Goal: Task Accomplishment & Management: Manage account settings

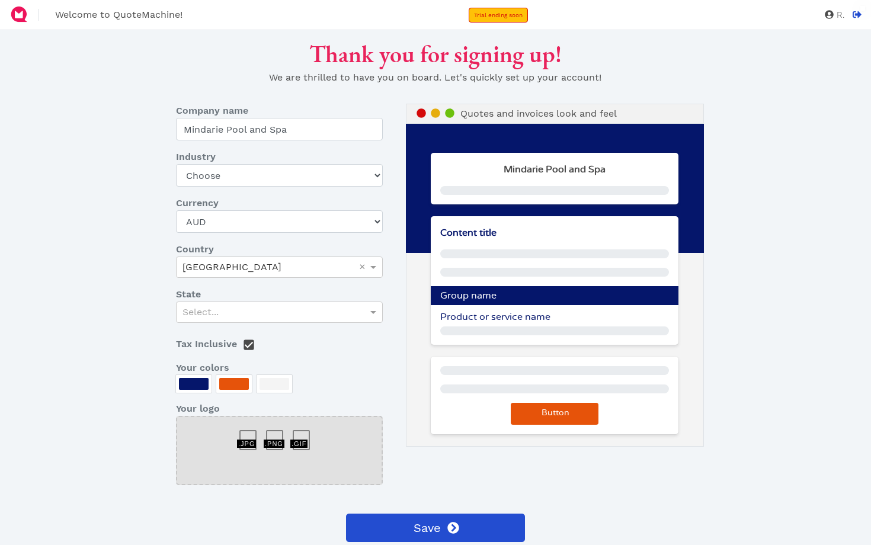
select select "AUD"
click at [244, 434] on div at bounding box center [252, 434] width 27 height 0
select select "other-retail"
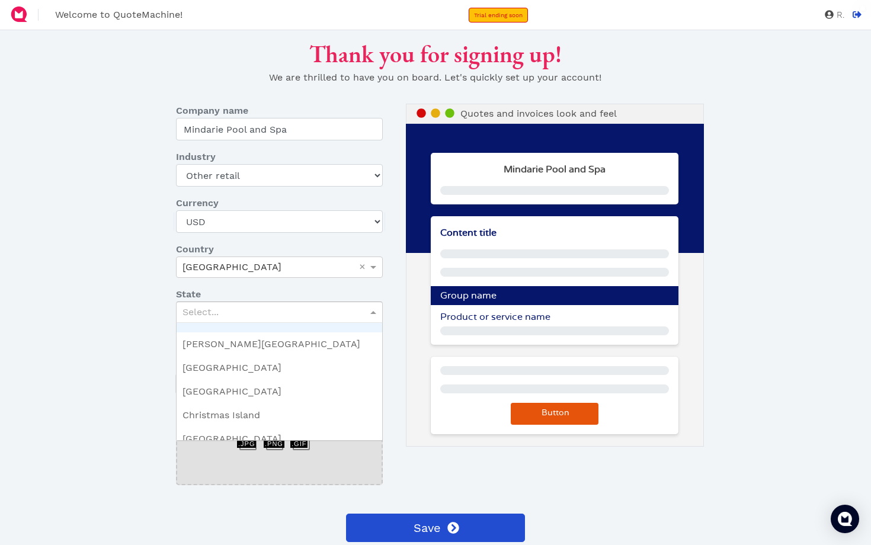
click at [240, 314] on div "Select..." at bounding box center [278, 312] width 205 height 20
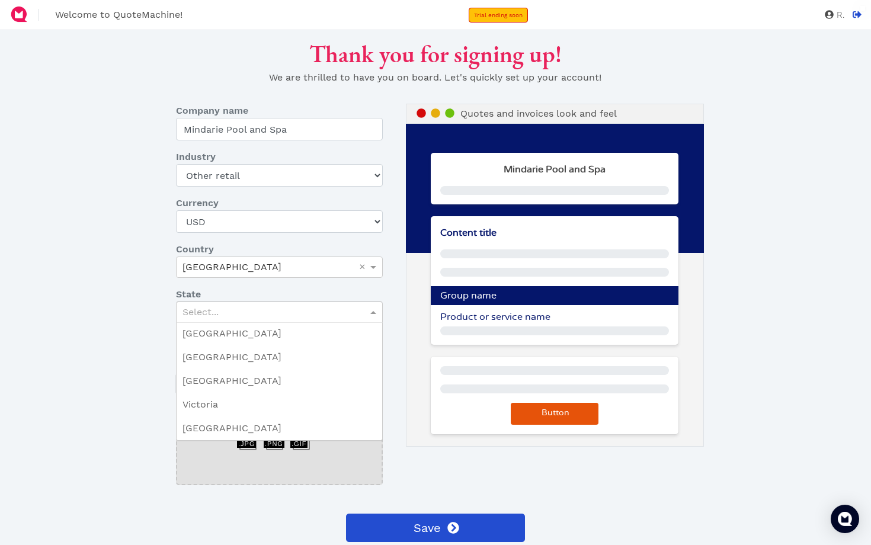
scroll to position [271, 0]
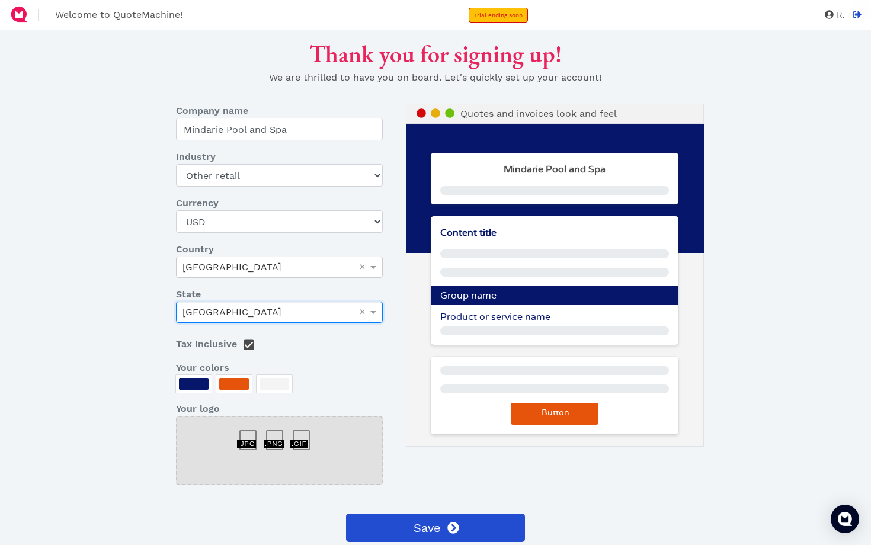
click at [274, 378] on div at bounding box center [274, 384] width 30 height 12
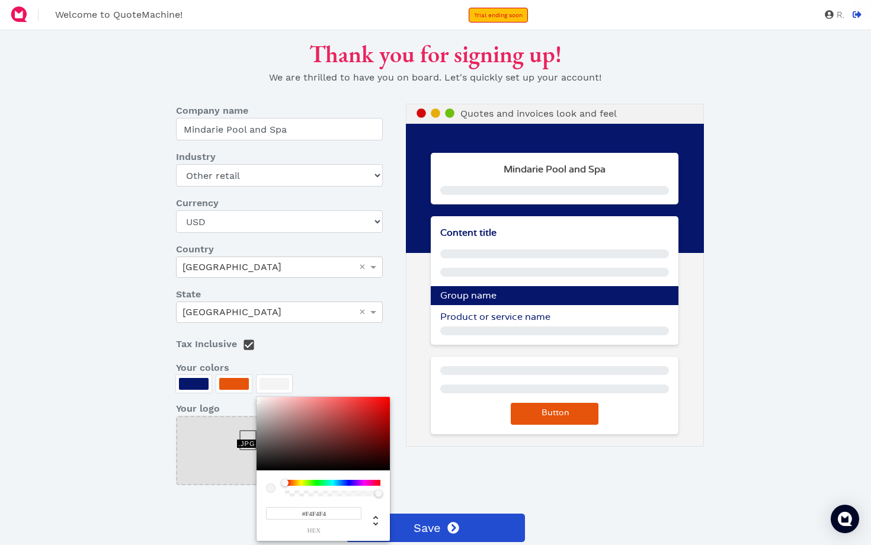
click at [194, 381] on div at bounding box center [435, 272] width 871 height 545
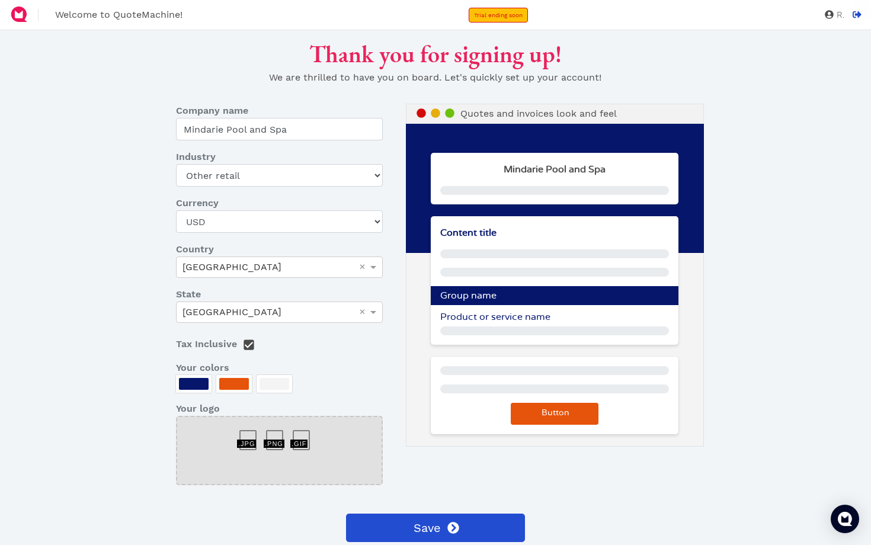
click at [249, 434] on div at bounding box center [252, 434] width 27 height 0
click at [200, 432] on div at bounding box center [279, 450] width 206 height 69
click at [500, 243] on div "Content title Group name Product or service name" at bounding box center [554, 280] width 247 height 129
click at [523, 181] on div "Mindarie Pool and Spa" at bounding box center [554, 179] width 247 height 52
click at [487, 190] on p at bounding box center [554, 190] width 228 height 9
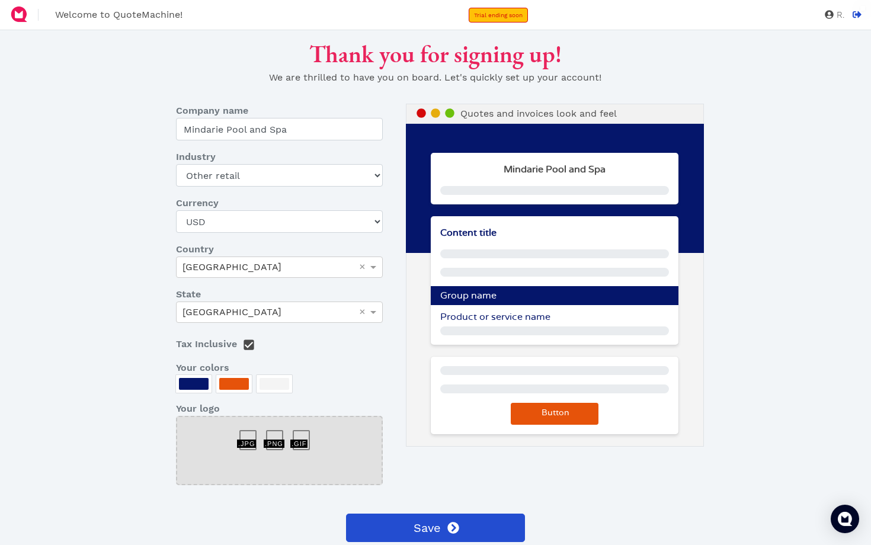
drag, startPoint x: 477, startPoint y: 248, endPoint x: 477, endPoint y: 240, distance: 7.1
click at [477, 246] on div "Content title Group name Product or service name" at bounding box center [554, 280] width 247 height 129
drag, startPoint x: 477, startPoint y: 258, endPoint x: 476, endPoint y: 250, distance: 8.4
click at [477, 254] on p at bounding box center [554, 253] width 228 height 9
click at [476, 328] on p at bounding box center [554, 330] width 228 height 9
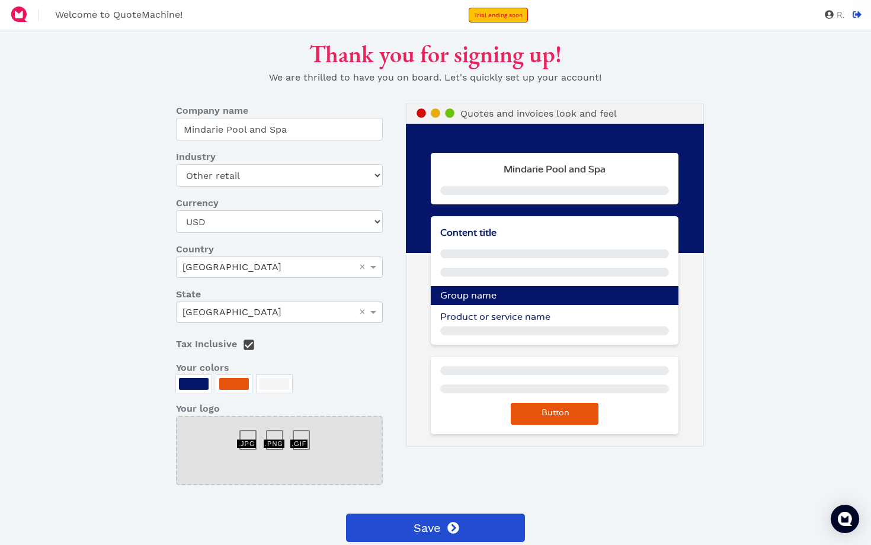
click at [538, 412] on button "Button" at bounding box center [555, 414] width 88 height 22
click at [576, 422] on button "Button" at bounding box center [555, 414] width 88 height 22
click at [576, 418] on button "Button" at bounding box center [555, 414] width 88 height 22
click at [567, 406] on button "Button" at bounding box center [555, 414] width 88 height 22
click at [515, 17] on span "Trial ending soon" at bounding box center [498, 15] width 49 height 7
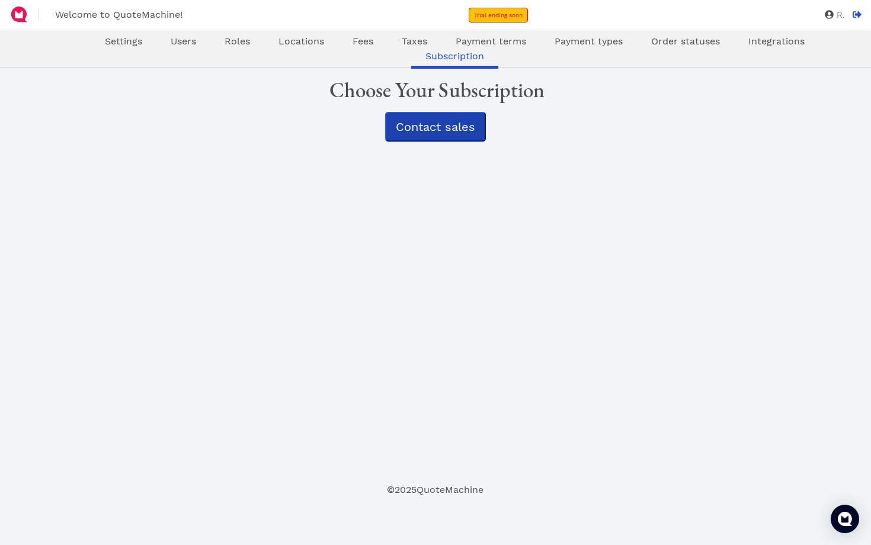
click at [437, 126] on span "Contact sales" at bounding box center [435, 127] width 79 height 14
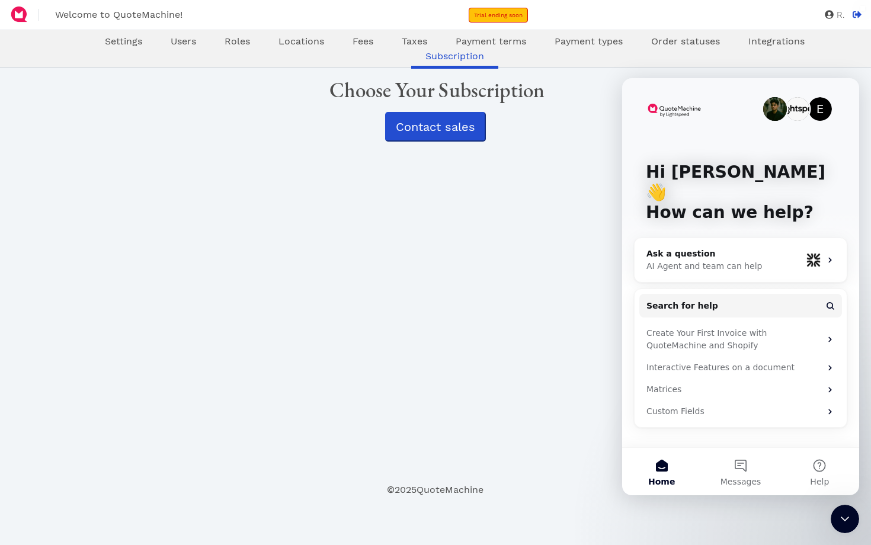
click at [505, 349] on div "Oops! × Settings Users Roles Locations Fees Taxes Payment terms Payment types O…" at bounding box center [435, 275] width 697 height 415
click at [105, 43] on span "Settings" at bounding box center [123, 41] width 37 height 11
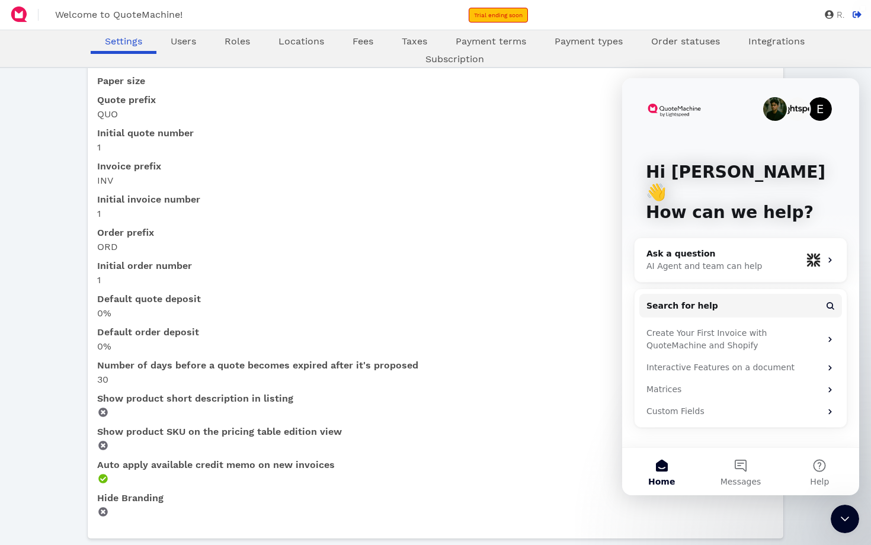
scroll to position [277, 0]
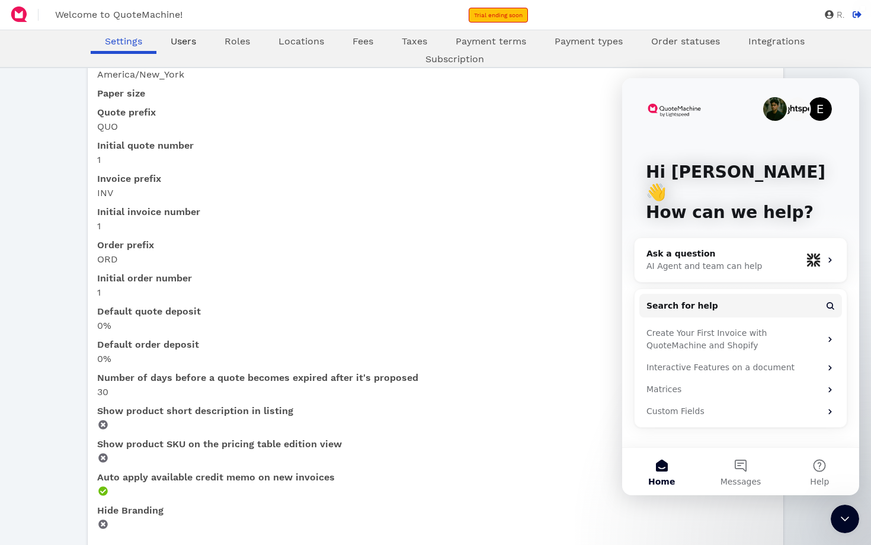
click at [171, 46] on span "Users" at bounding box center [183, 41] width 25 height 11
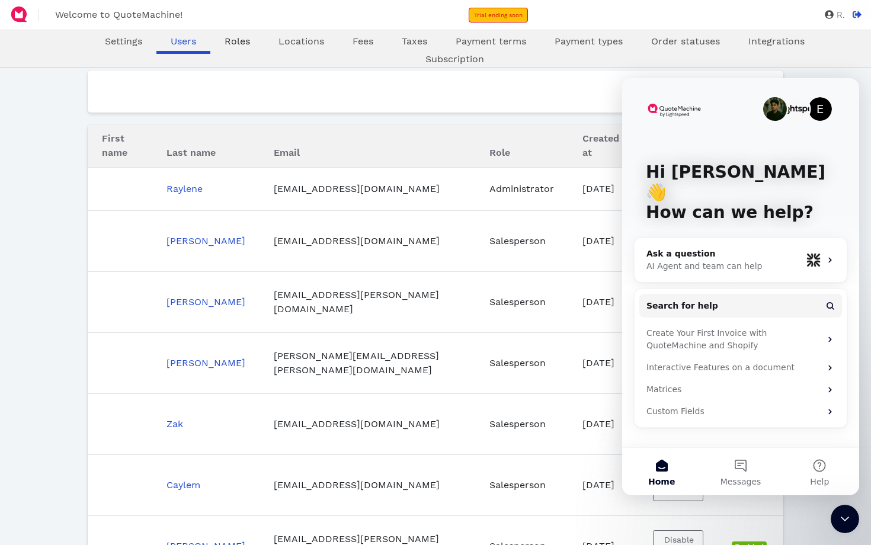
click at [224, 44] on span "Roles" at bounding box center [236, 41] width 25 height 11
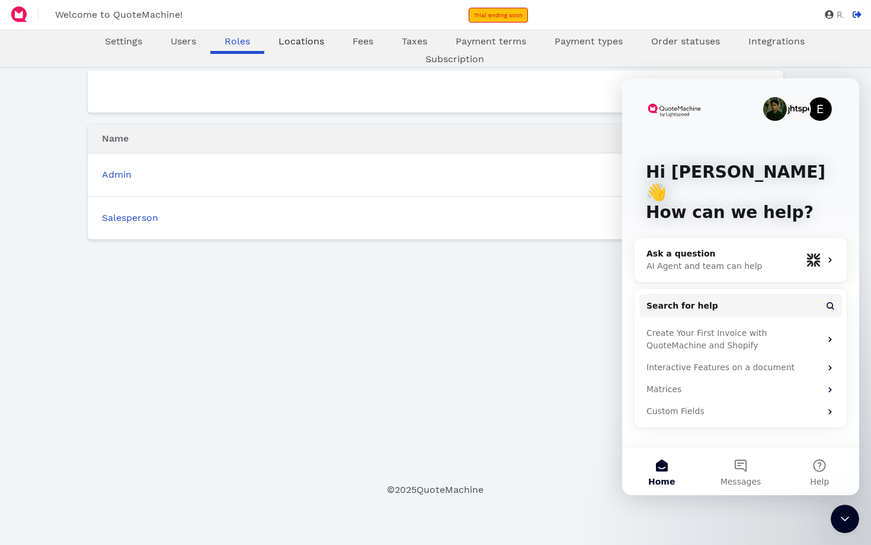
click at [278, 41] on span "Locations" at bounding box center [301, 41] width 46 height 11
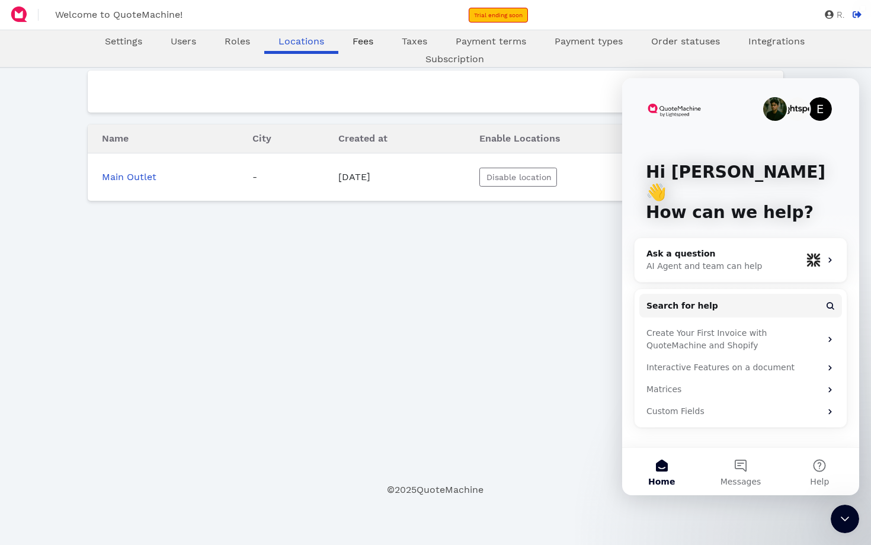
click at [352, 40] on span "Fees" at bounding box center [362, 41] width 21 height 11
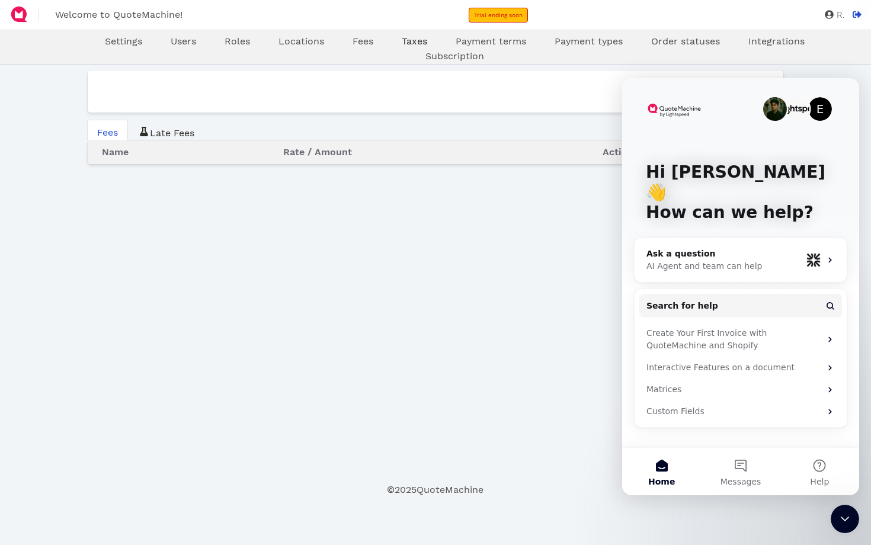
click at [402, 37] on span "Taxes" at bounding box center [414, 41] width 25 height 11
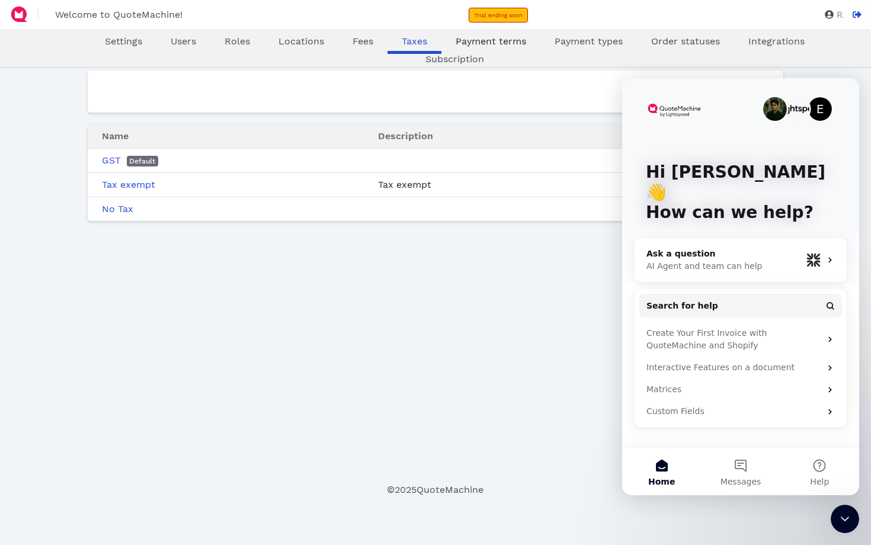
click at [455, 46] on span "Payment terms" at bounding box center [490, 41] width 70 height 11
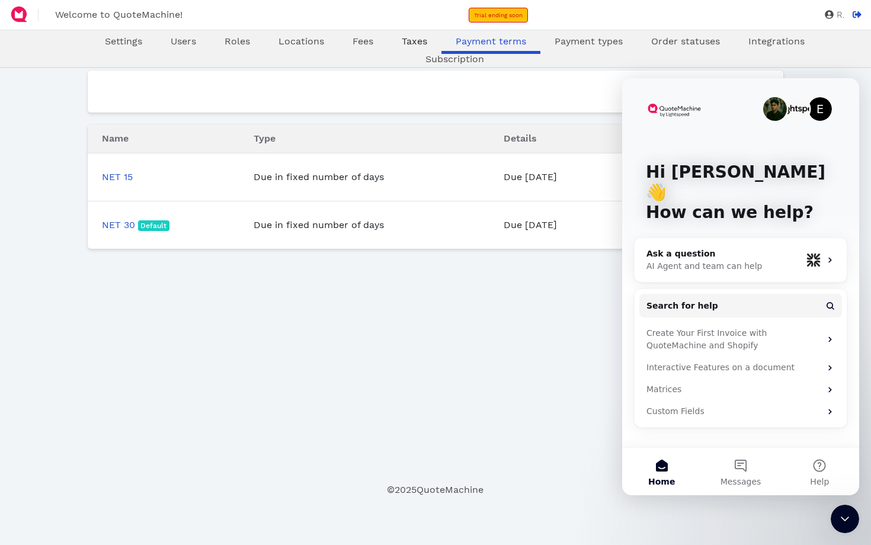
click at [402, 38] on span "Taxes" at bounding box center [414, 41] width 25 height 11
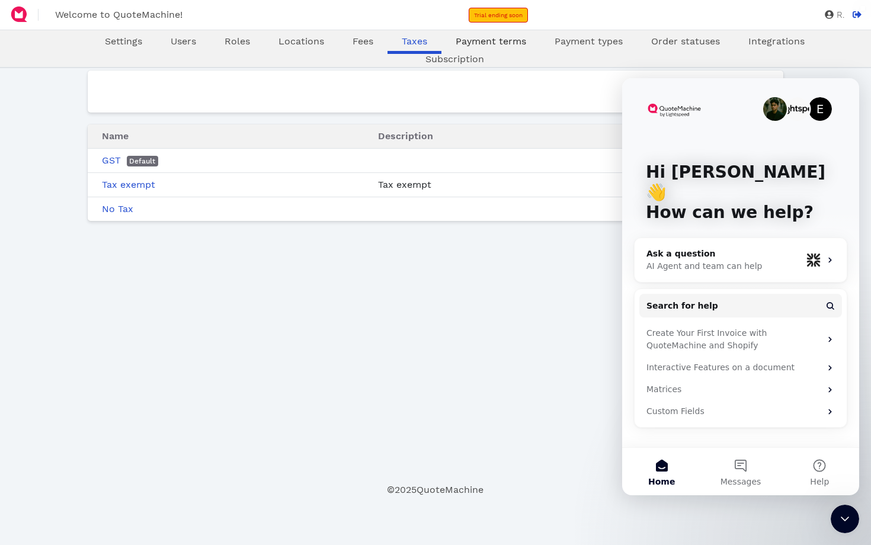
click at [455, 38] on span "Payment terms" at bounding box center [490, 41] width 70 height 11
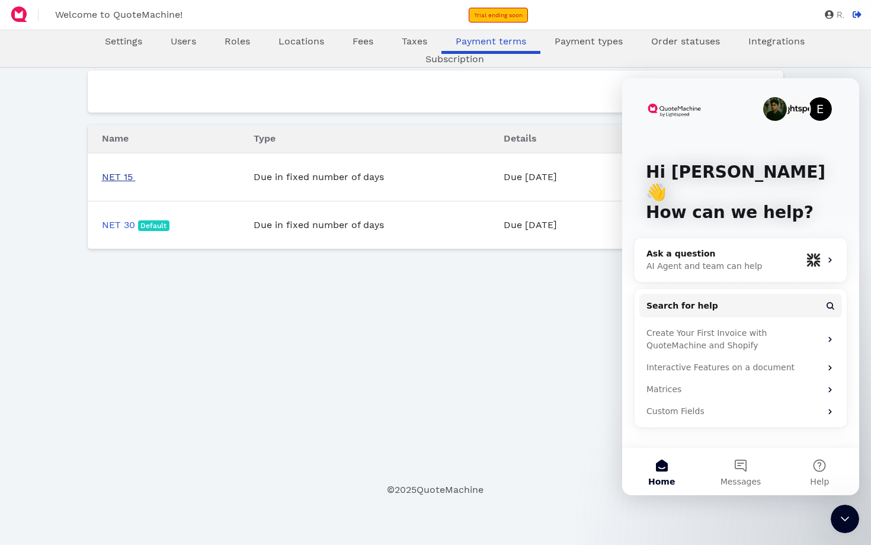
click at [126, 176] on link "NET 15" at bounding box center [119, 176] width 34 height 11
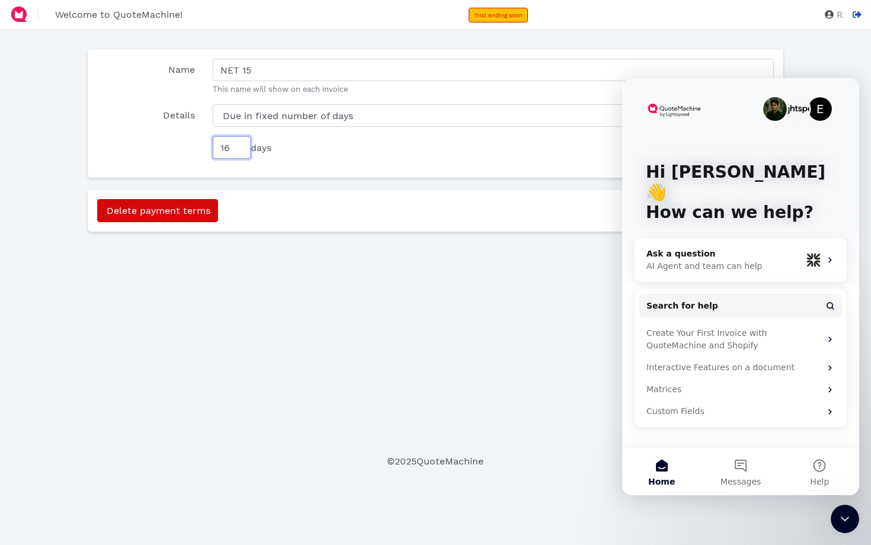
click at [237, 145] on input "16" at bounding box center [232, 147] width 38 height 23
click at [237, 145] on input "17" at bounding box center [232, 147] width 38 height 23
click at [237, 150] on input "16" at bounding box center [232, 147] width 38 height 23
click at [237, 150] on input "15" at bounding box center [232, 147] width 38 height 23
click at [237, 150] on input "14" at bounding box center [232, 147] width 38 height 23
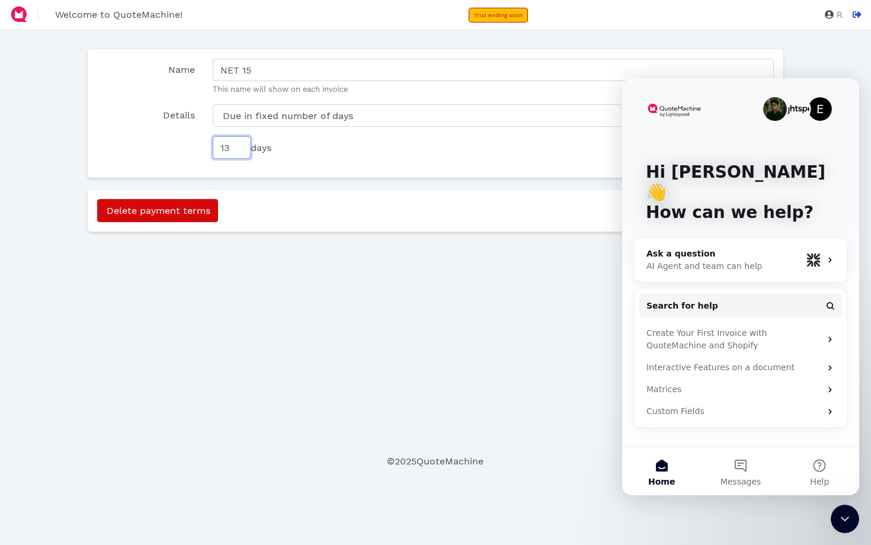
click at [237, 150] on input "13" at bounding box center [232, 147] width 38 height 23
click at [237, 150] on input "12" at bounding box center [232, 147] width 38 height 23
click at [237, 150] on input "11" at bounding box center [232, 147] width 38 height 23
click at [237, 150] on input "10" at bounding box center [232, 147] width 38 height 23
click at [237, 150] on input "9" at bounding box center [232, 147] width 38 height 23
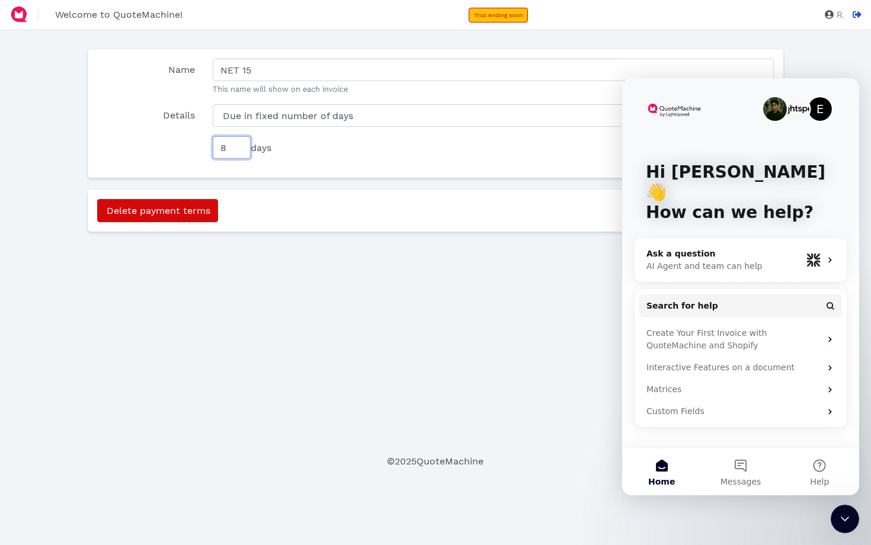
click at [237, 150] on input "8" at bounding box center [232, 147] width 38 height 23
type input "7"
click at [237, 150] on input "7" at bounding box center [232, 147] width 38 height 23
click at [461, 264] on div "Oops! × Name NET 15 This name will show on each invoice Details Due in fixed nu…" at bounding box center [435, 247] width 697 height 415
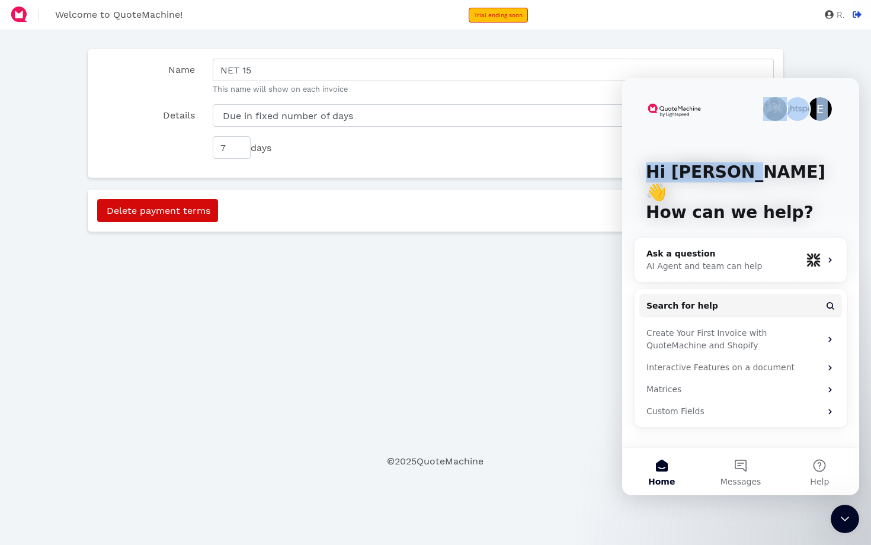
drag, startPoint x: 736, startPoint y: 95, endPoint x: 728, endPoint y: 171, distance: 75.6
click at [728, 171] on div "E Hi [PERSON_NAME] 👋 How can we help?" at bounding box center [740, 194] width 213 height 233
click at [696, 86] on div "E Hi [PERSON_NAME] 👋 How can we help?" at bounding box center [740, 194] width 213 height 233
click at [846, 520] on icon "Close Intercom Messenger" at bounding box center [844, 518] width 8 height 5
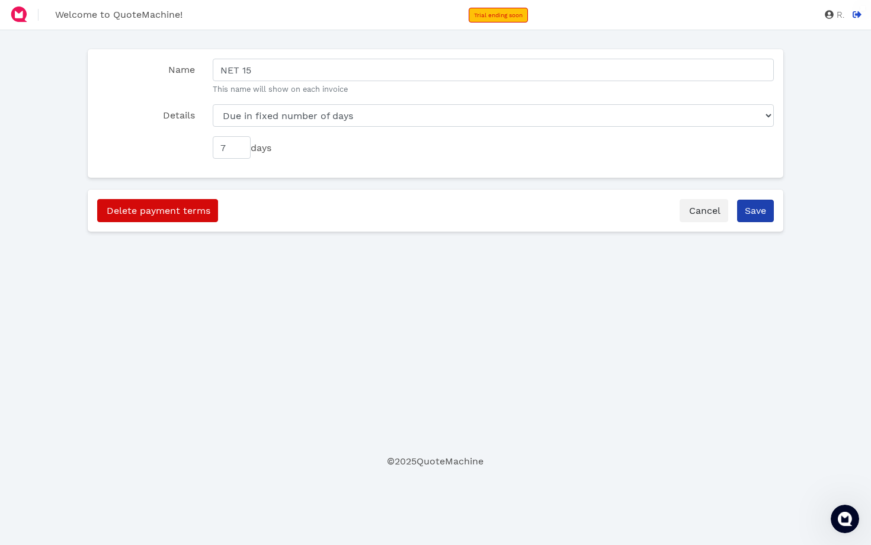
click at [750, 206] on input "Save" at bounding box center [755, 211] width 37 height 23
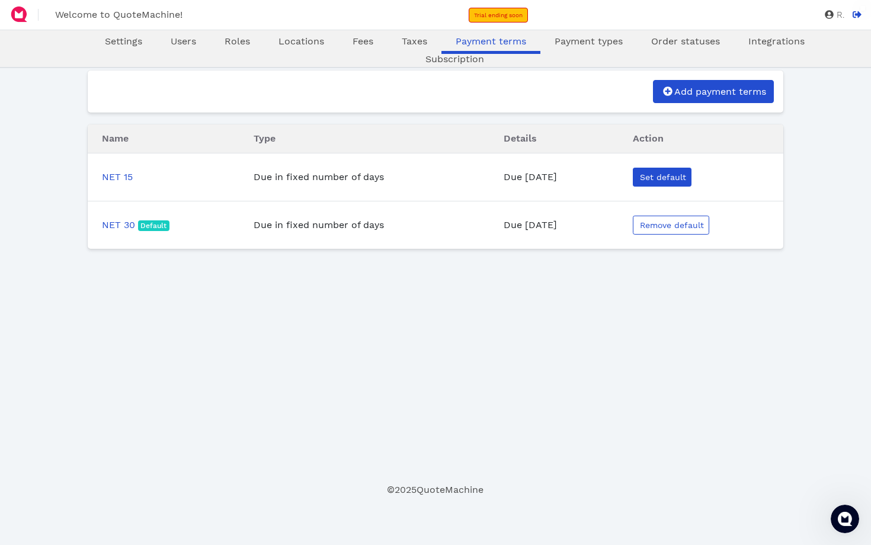
click at [656, 179] on span "Set default" at bounding box center [662, 176] width 48 height 9
click at [136, 173] on span "Default" at bounding box center [152, 177] width 32 height 11
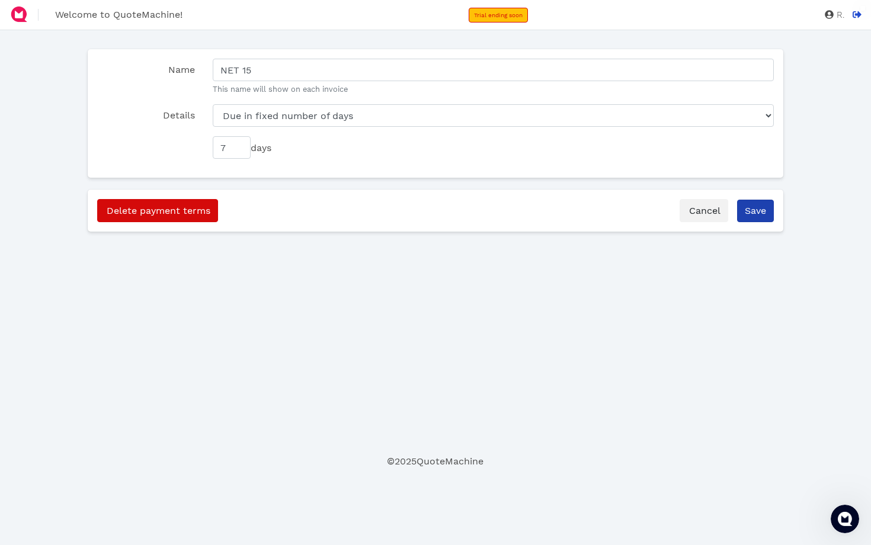
click at [755, 208] on input "Save" at bounding box center [755, 211] width 37 height 23
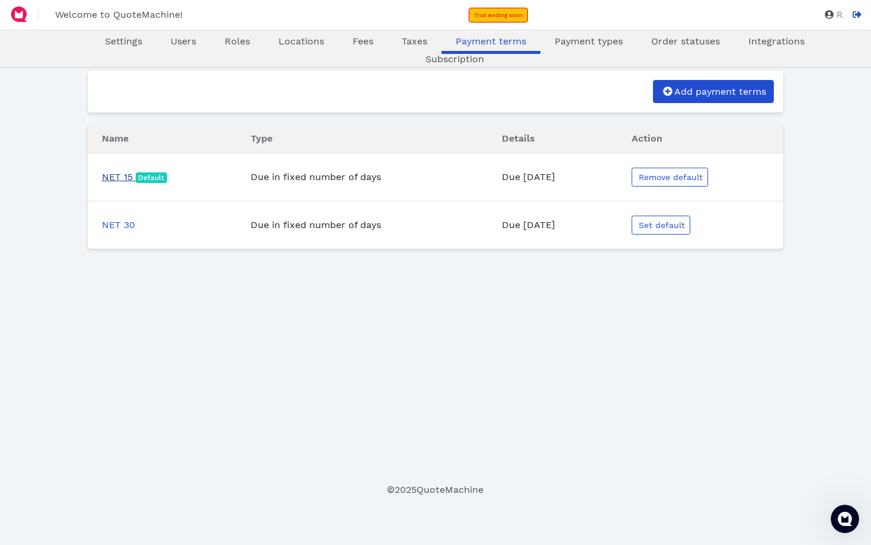
click at [114, 178] on link "NET 15 Default" at bounding box center [135, 176] width 66 height 11
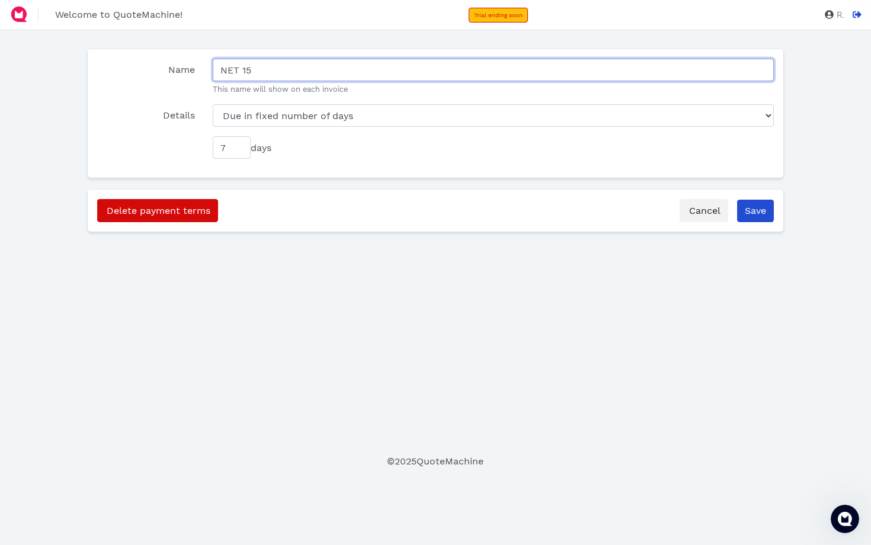
click at [257, 72] on input "NET 15" at bounding box center [493, 70] width 561 height 23
type input "NET 7"
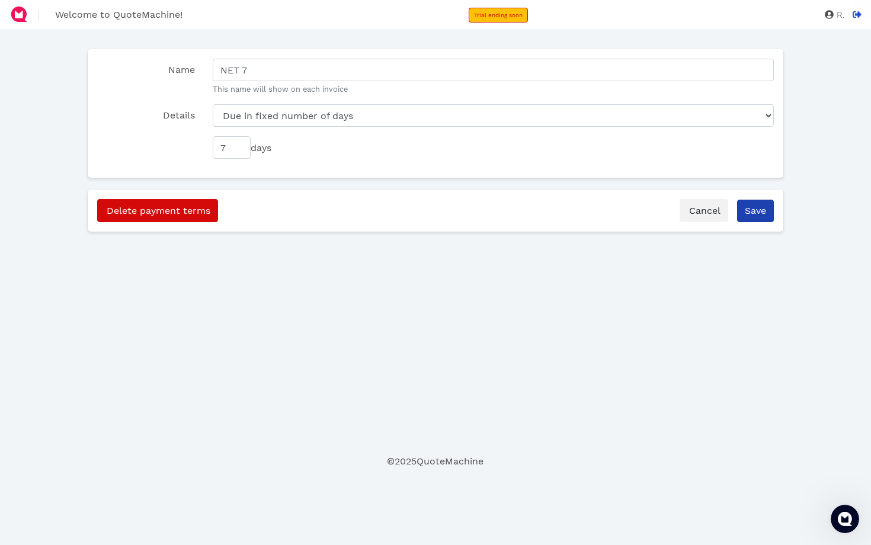
click at [752, 212] on input "Save" at bounding box center [755, 211] width 37 height 23
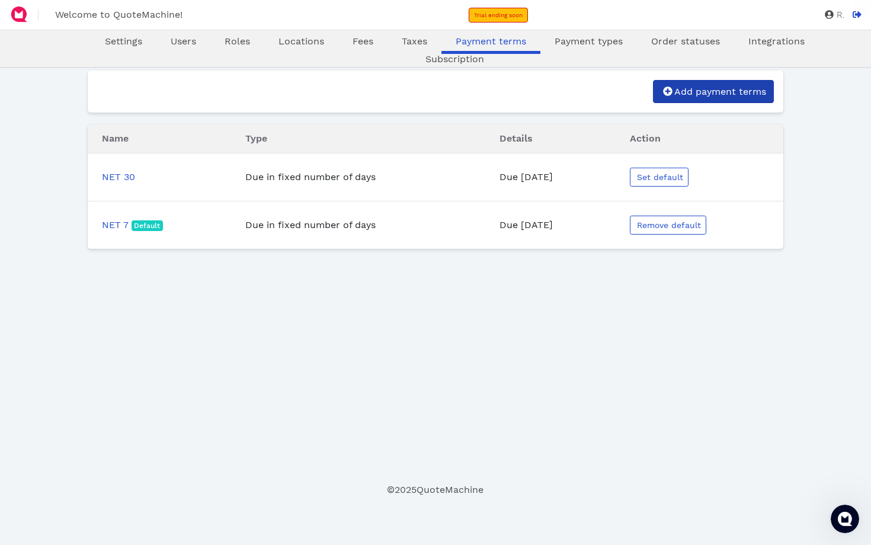
click at [686, 89] on span "Add payment terms" at bounding box center [719, 91] width 94 height 11
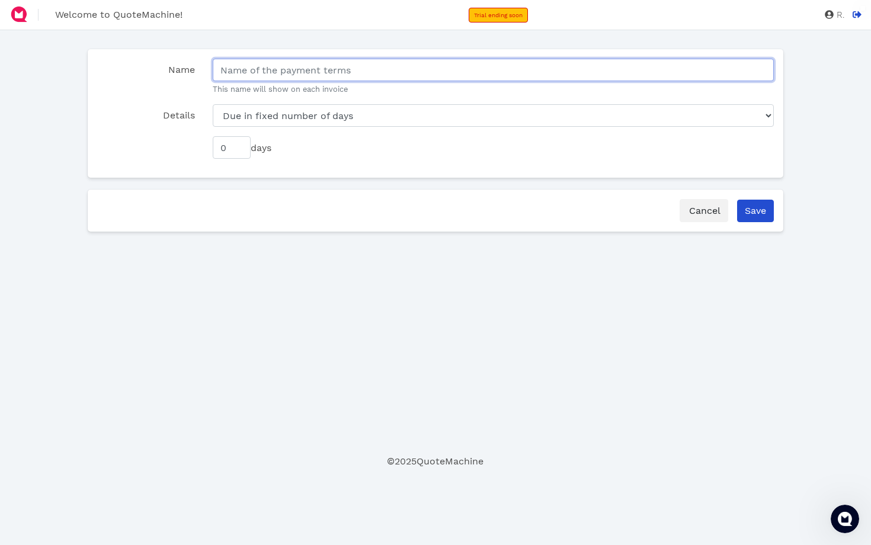
click at [339, 75] on input "Name" at bounding box center [493, 70] width 561 height 23
click at [241, 69] on input "Immediate" at bounding box center [493, 70] width 561 height 23
click at [276, 70] on input "Imediate" at bounding box center [493, 70] width 561 height 23
click at [235, 77] on input "Imediate Payment" at bounding box center [493, 70] width 561 height 23
click at [234, 73] on input "Imediate Payment" at bounding box center [493, 70] width 561 height 23
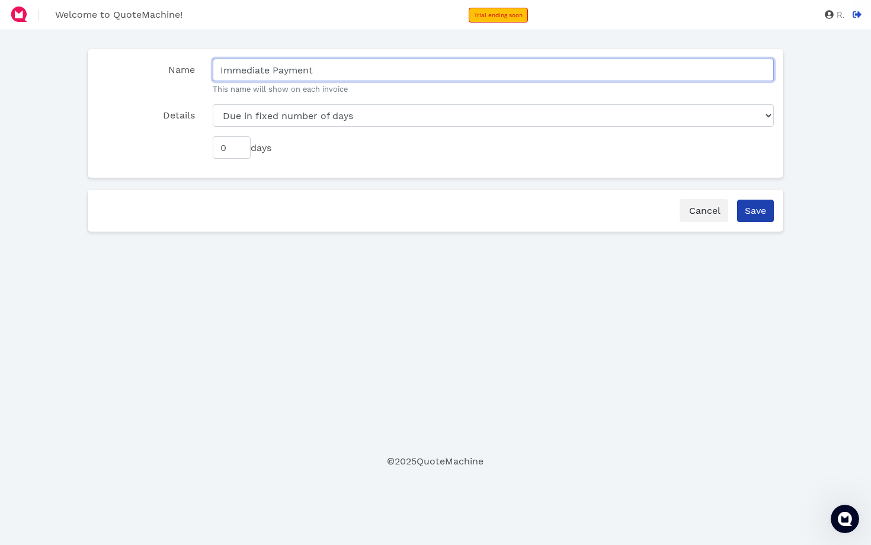
type input "Immediate Payment"
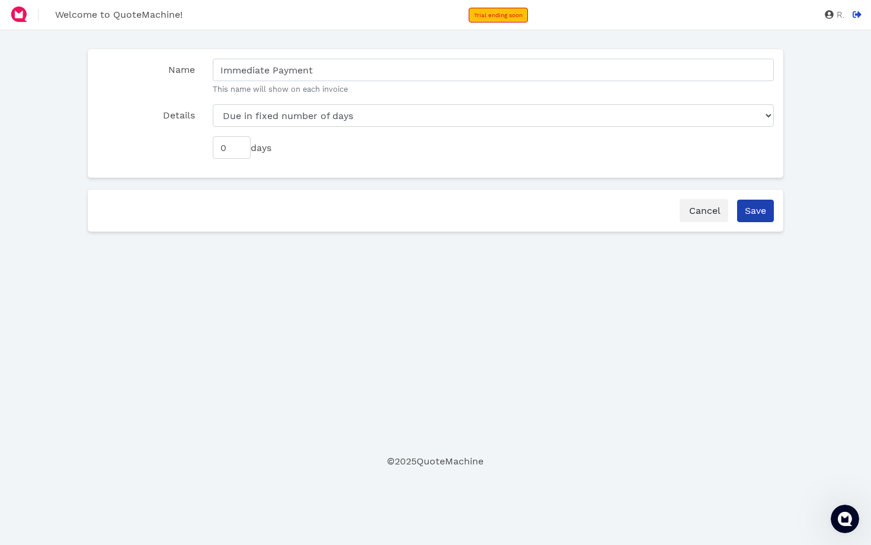
click at [755, 207] on input "Save" at bounding box center [755, 211] width 37 height 23
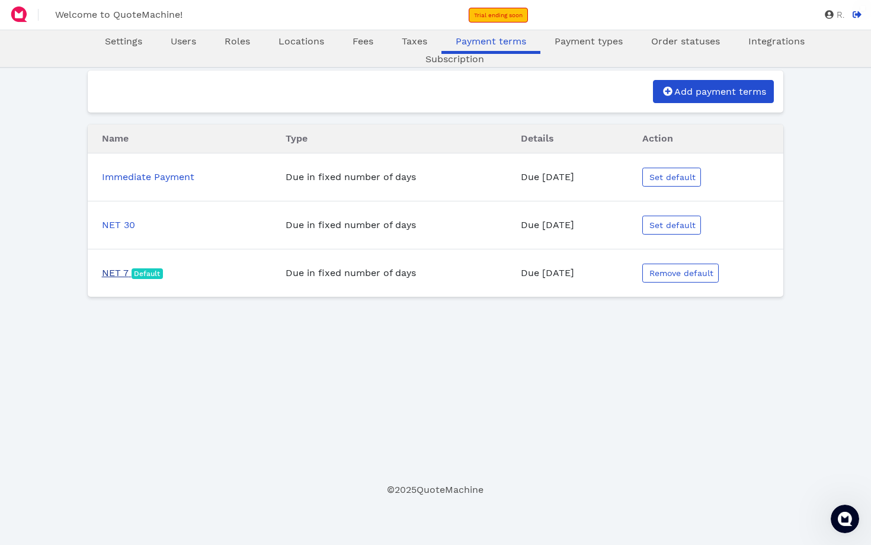
click at [113, 274] on link "NET 7 Default" at bounding box center [133, 272] width 62 height 11
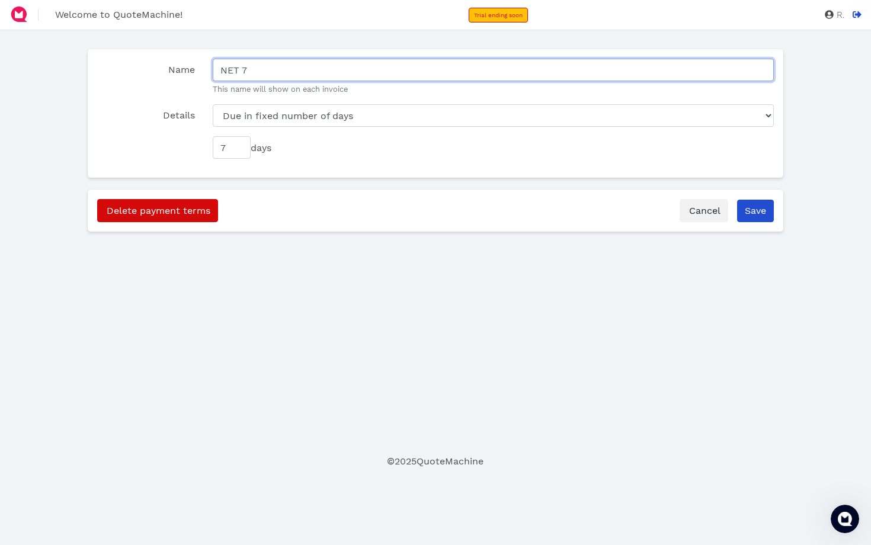
click at [255, 71] on input "NET 7" at bounding box center [493, 70] width 561 height 23
click at [244, 70] on input "NET 7" at bounding box center [493, 70] width 561 height 23
click at [252, 69] on input "7" at bounding box center [493, 70] width 561 height 23
type input "7 Day Payment"
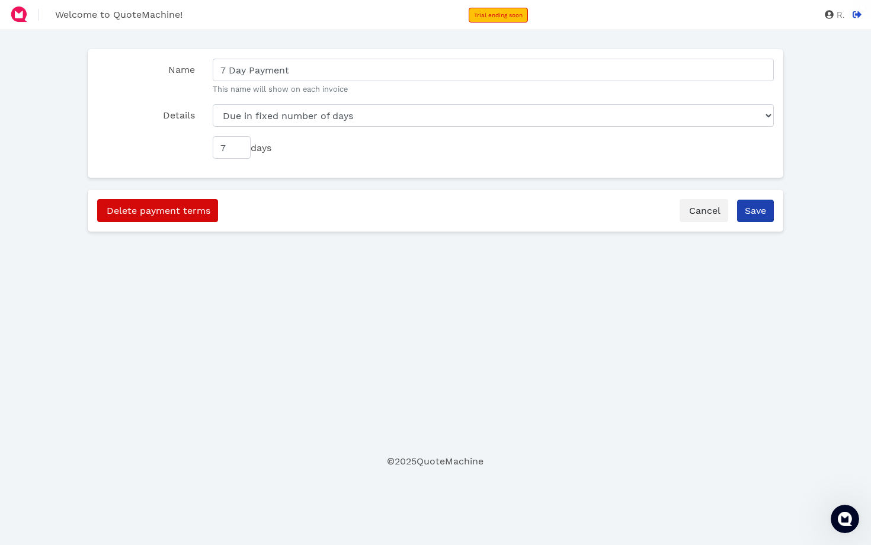
click at [760, 211] on input "Save" at bounding box center [755, 211] width 37 height 23
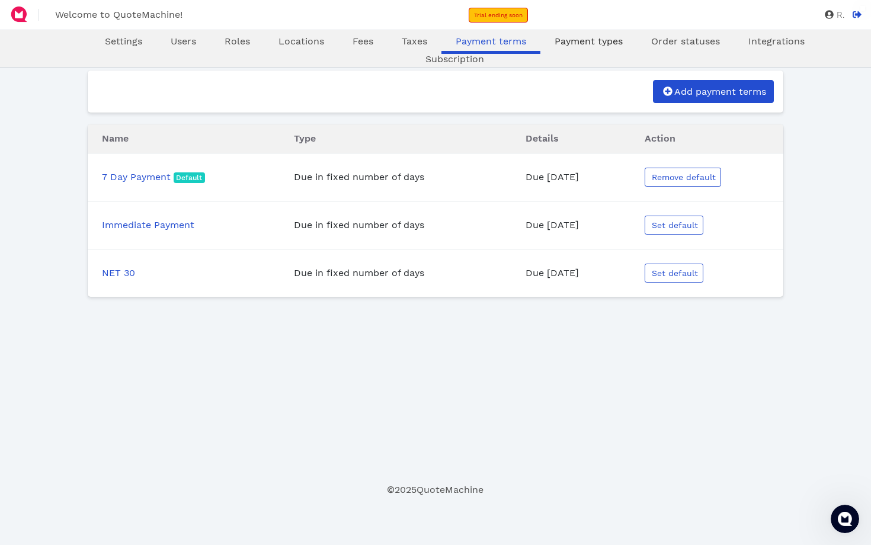
click at [554, 38] on span "Payment types" at bounding box center [588, 41] width 68 height 11
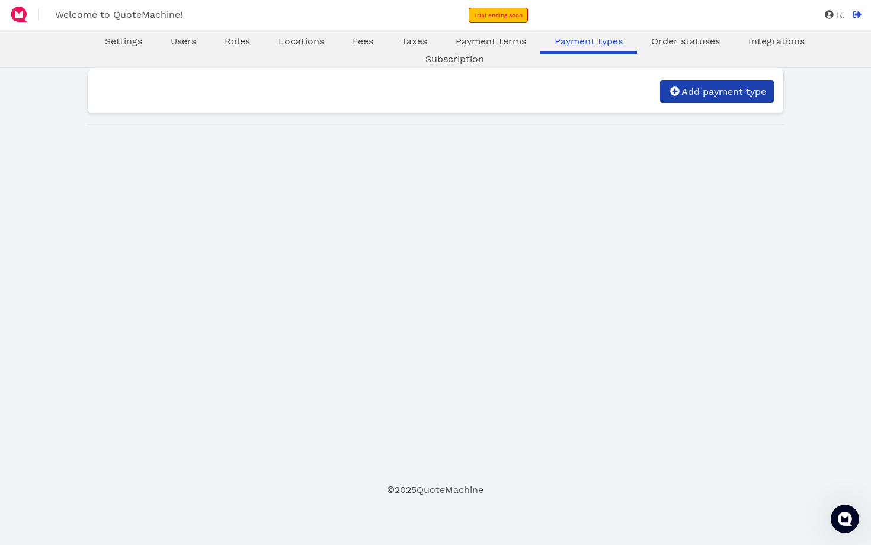
click at [688, 95] on span "Add payment type" at bounding box center [722, 91] width 86 height 11
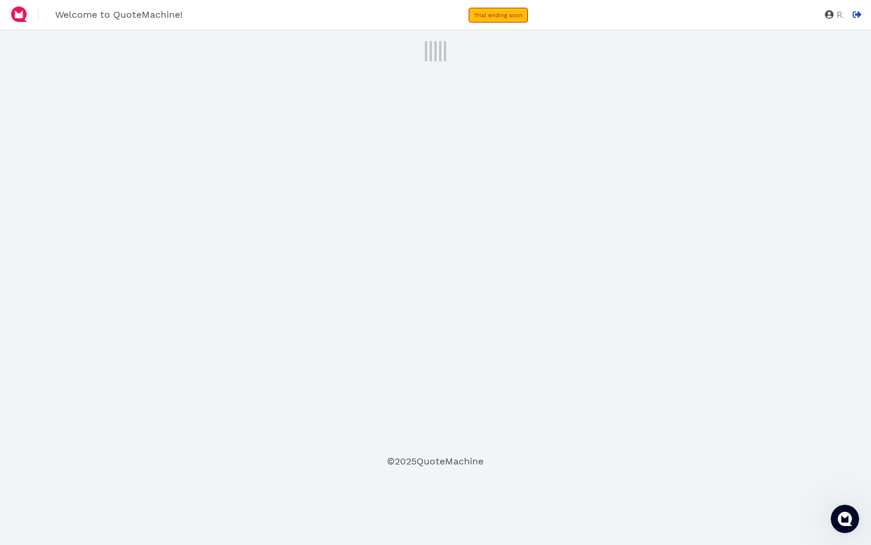
select select "enabled"
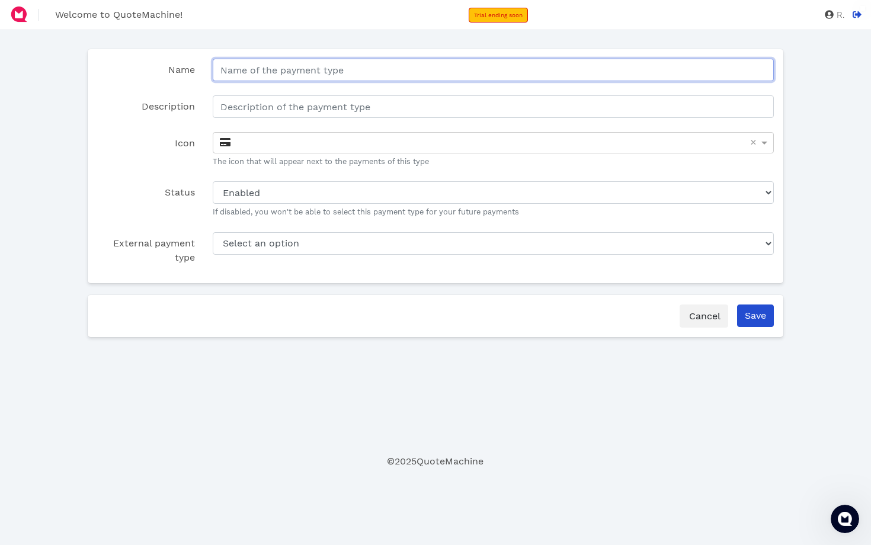
click at [267, 74] on input "Name" at bounding box center [493, 70] width 561 height 23
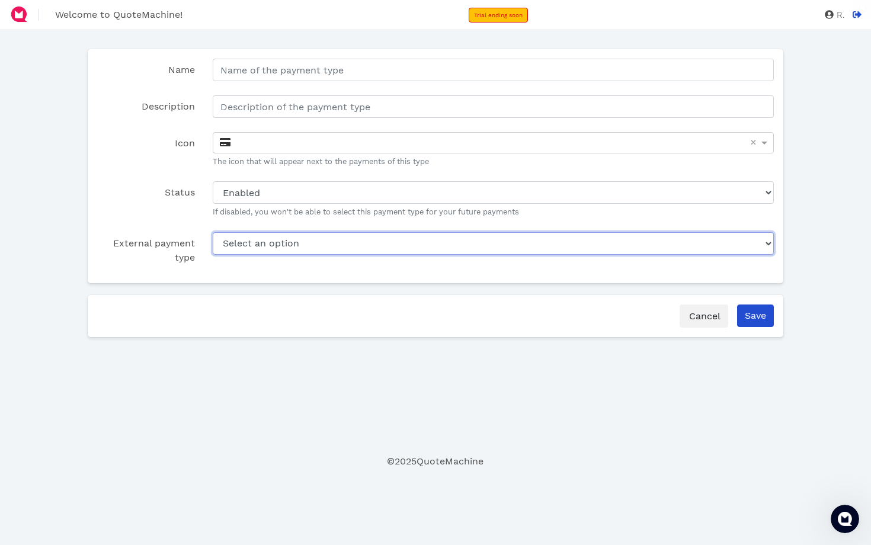
select select "d2496ade-6b4f-4d79-a04b-ac3fe57fbc01"
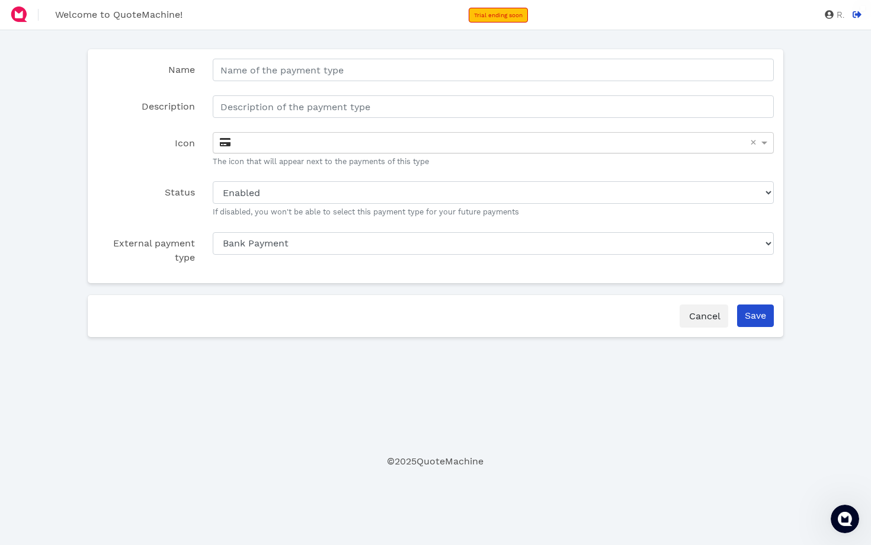
click at [261, 149] on div at bounding box center [493, 143] width 560 height 20
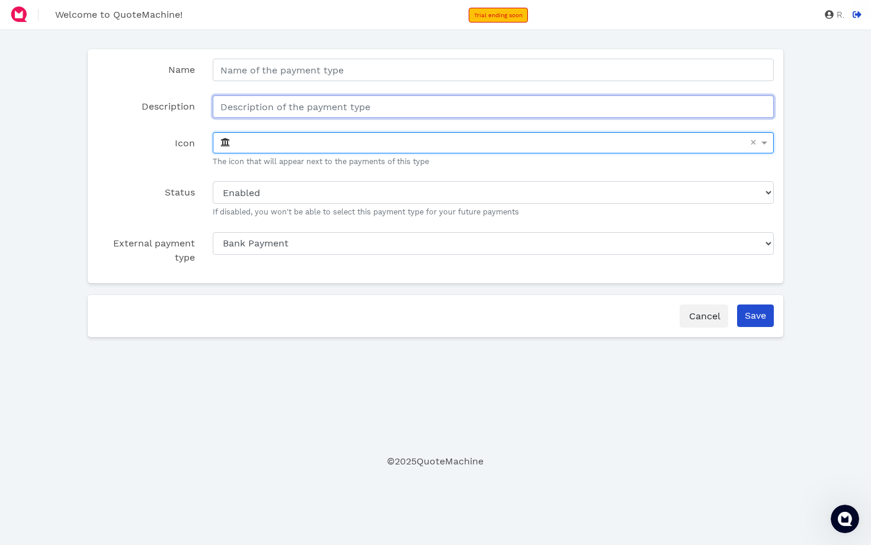
click at [261, 107] on input "Description" at bounding box center [493, 106] width 561 height 23
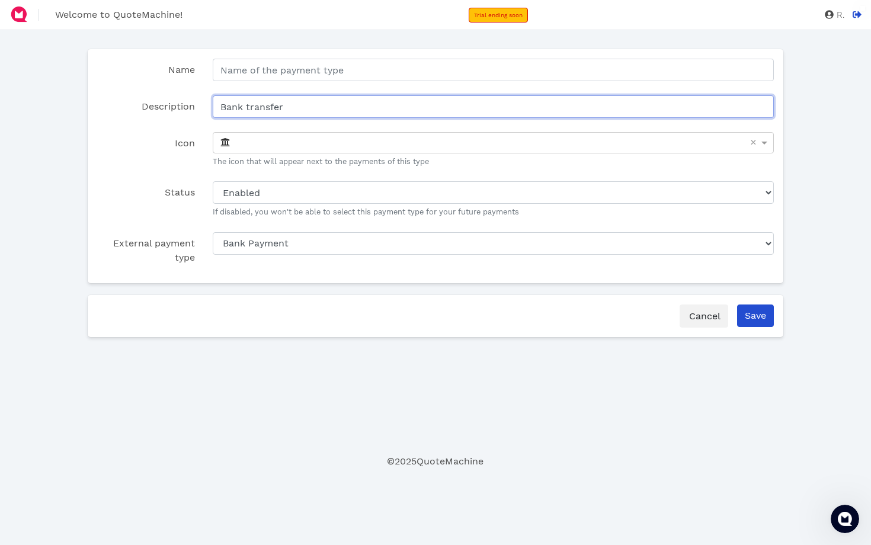
click at [247, 107] on input "Bank transfer" at bounding box center [493, 106] width 561 height 23
click at [329, 110] on input "Bank account transfer" at bounding box center [493, 106] width 561 height 23
type input "Bank account payment"
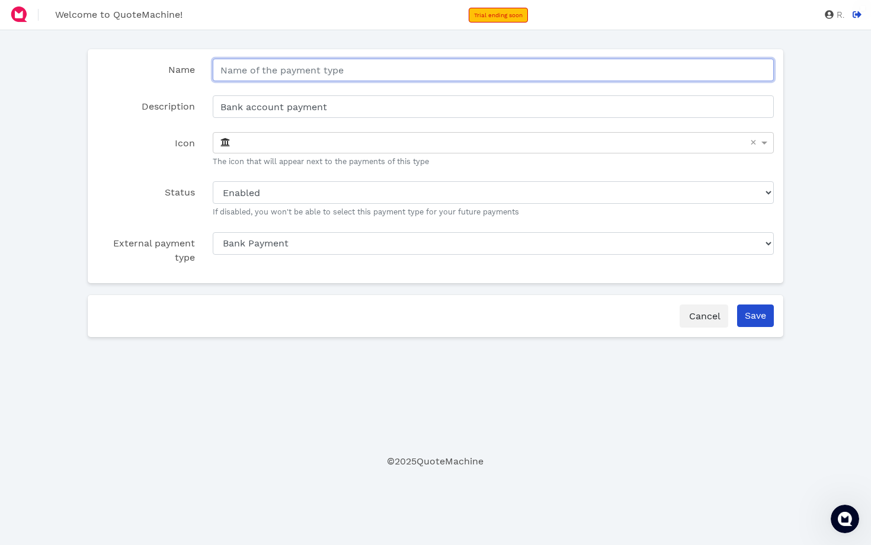
click at [350, 72] on input "Name" at bounding box center [493, 70] width 561 height 23
type input "Bank Payment"
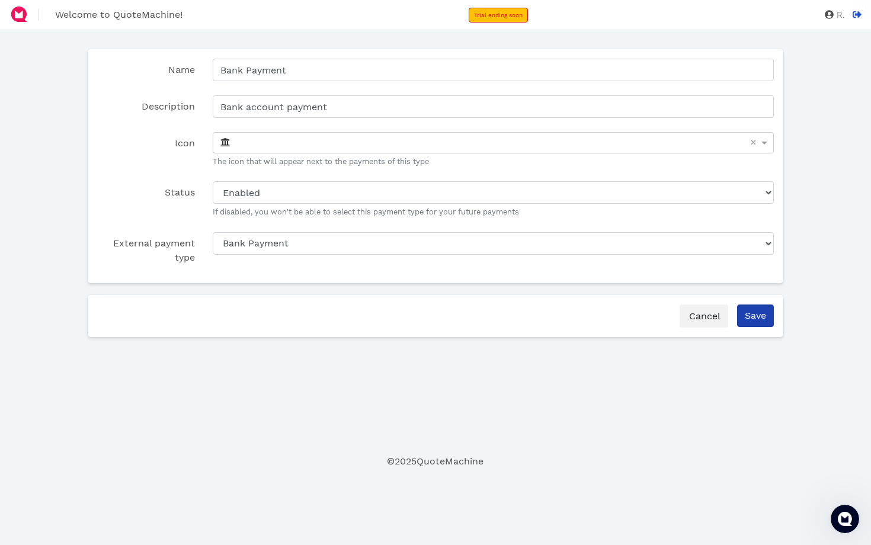
click at [748, 317] on input "Save" at bounding box center [755, 315] width 37 height 23
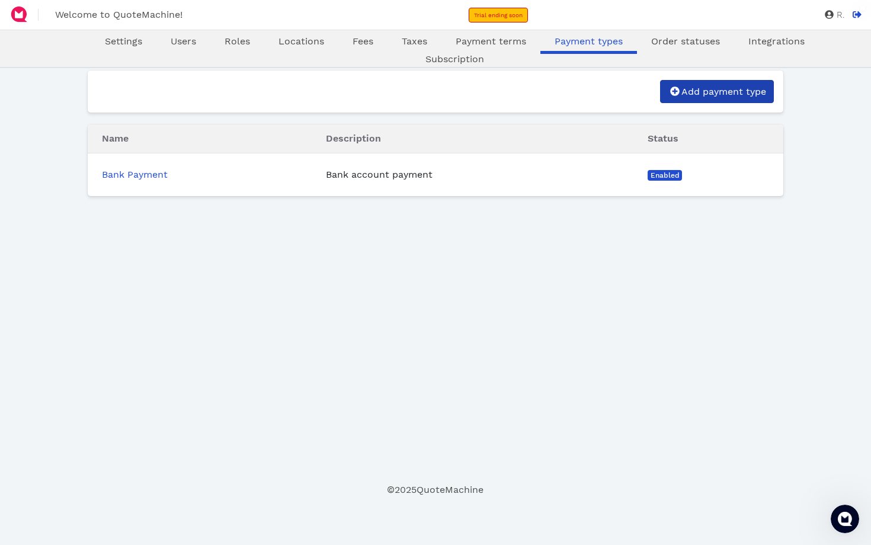
click at [728, 90] on span "Add payment type" at bounding box center [722, 91] width 86 height 11
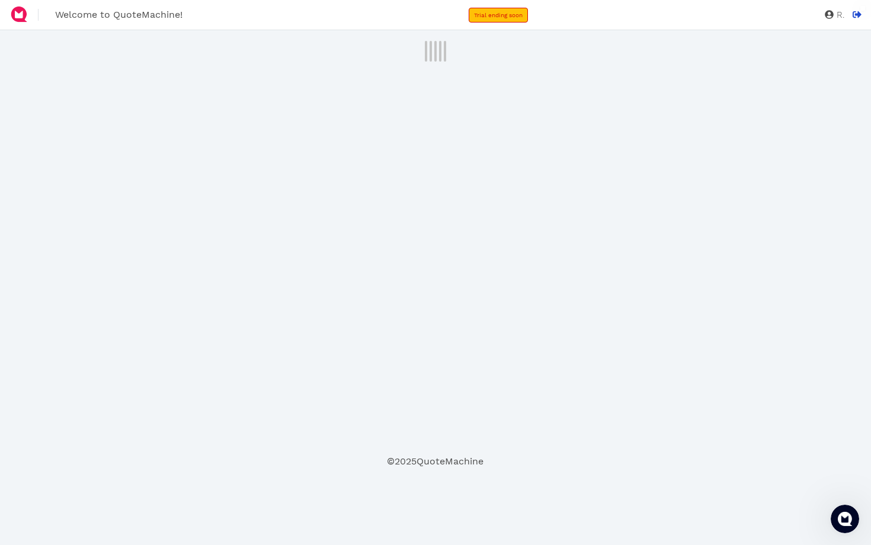
select select "enabled"
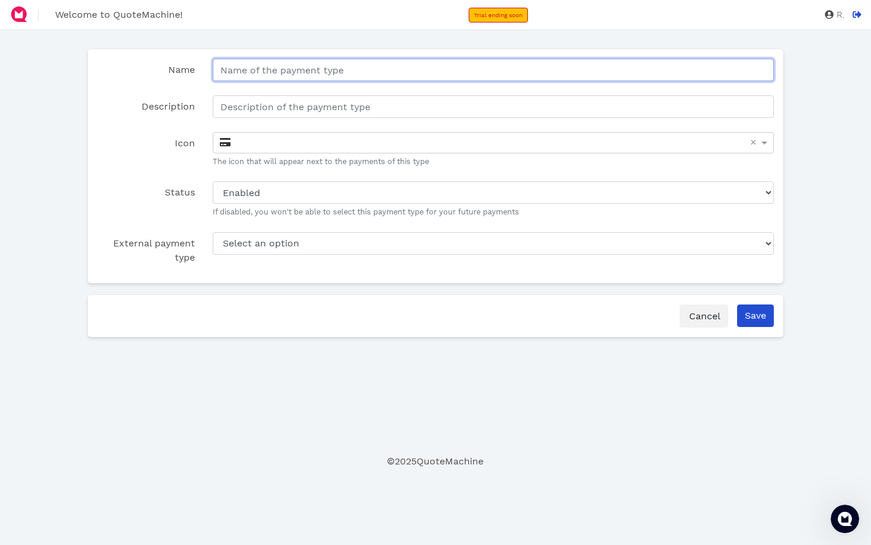
click at [313, 76] on input "Name" at bounding box center [493, 70] width 561 height 23
type input "Credit Card Payment"
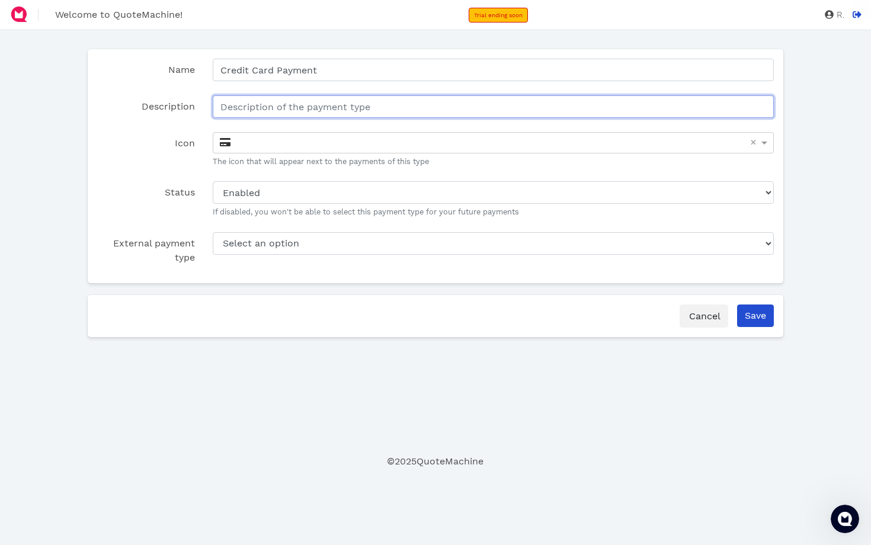
click at [299, 106] on input "Description" at bounding box center [493, 106] width 561 height 23
type input "Credit Card"
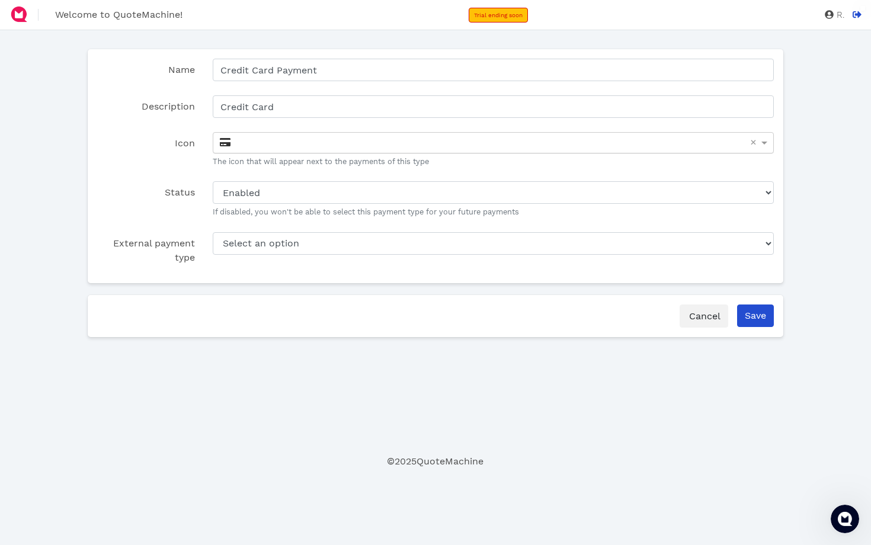
click at [272, 139] on div at bounding box center [493, 143] width 560 height 20
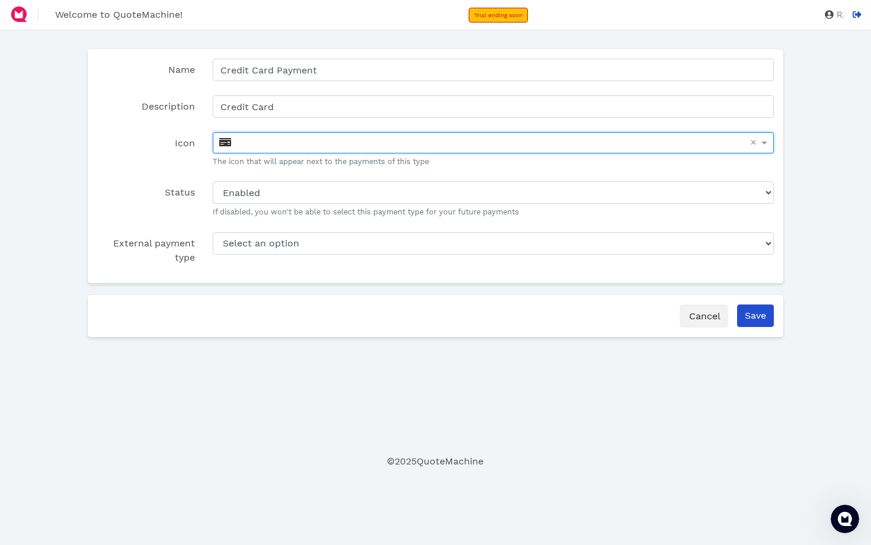
click at [293, 135] on div at bounding box center [493, 143] width 560 height 20
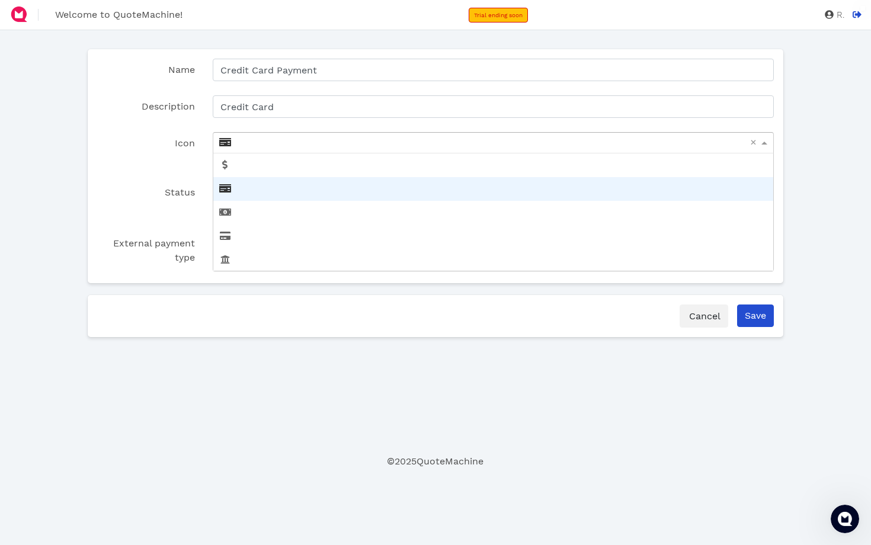
click at [293, 135] on div at bounding box center [493, 143] width 560 height 20
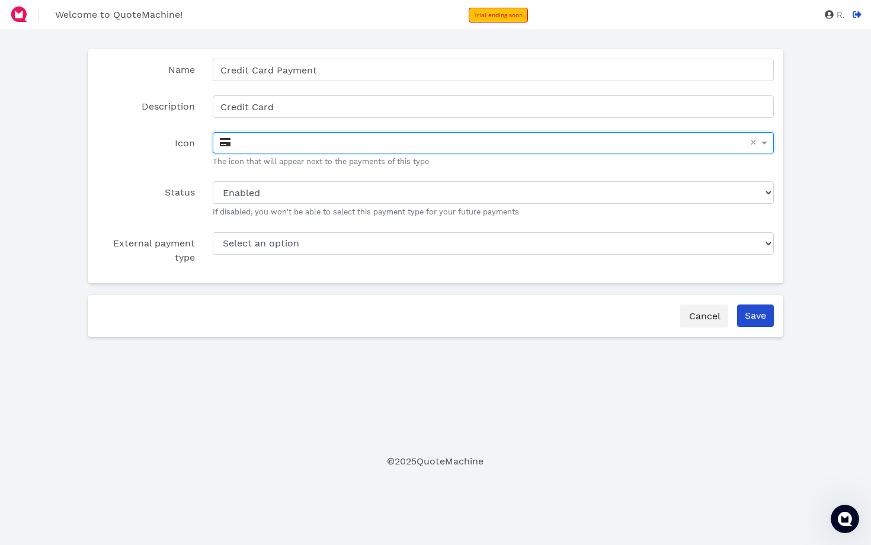
click at [235, 143] on div at bounding box center [493, 143] width 560 height 20
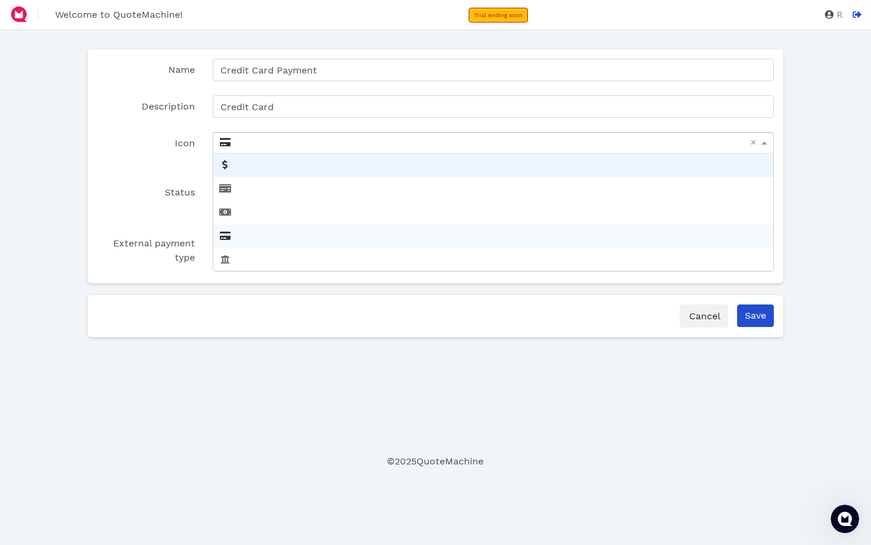
click at [232, 145] on div at bounding box center [493, 143] width 560 height 20
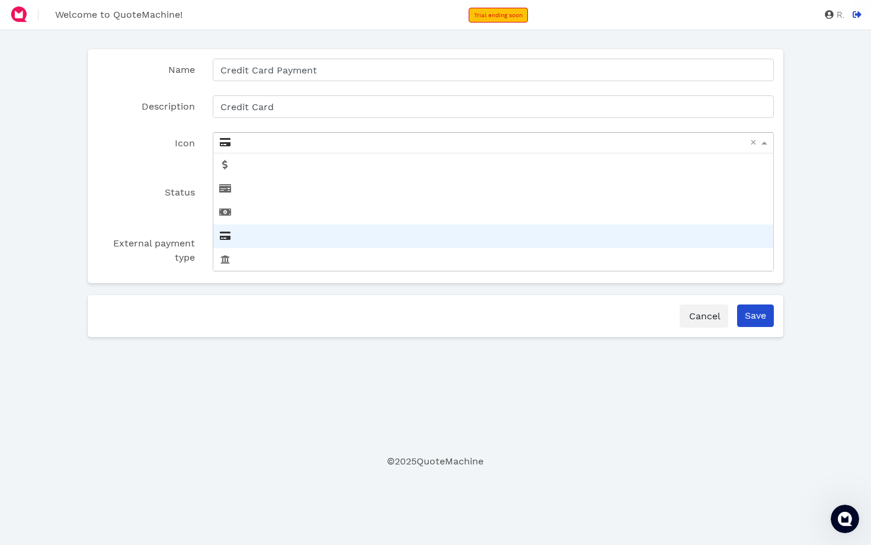
click at [221, 142] on icon at bounding box center [225, 141] width 11 height 9
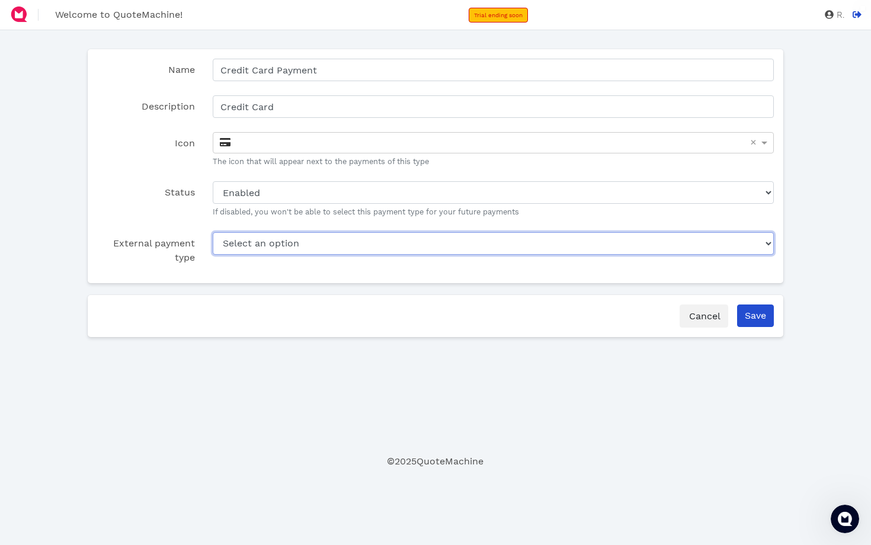
select select "f7adfe91-57bd-4a2c-bce0-80bd6ba3af52"
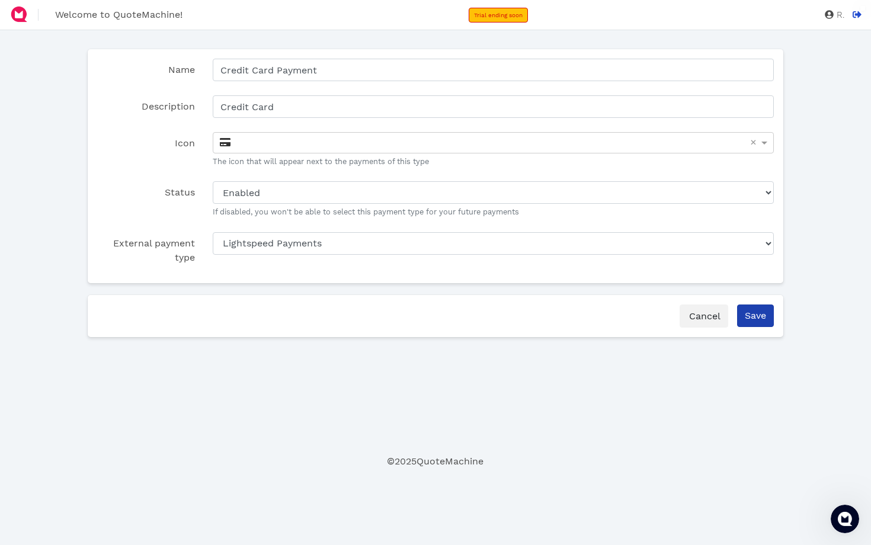
click at [750, 316] on input "Save" at bounding box center [755, 315] width 37 height 23
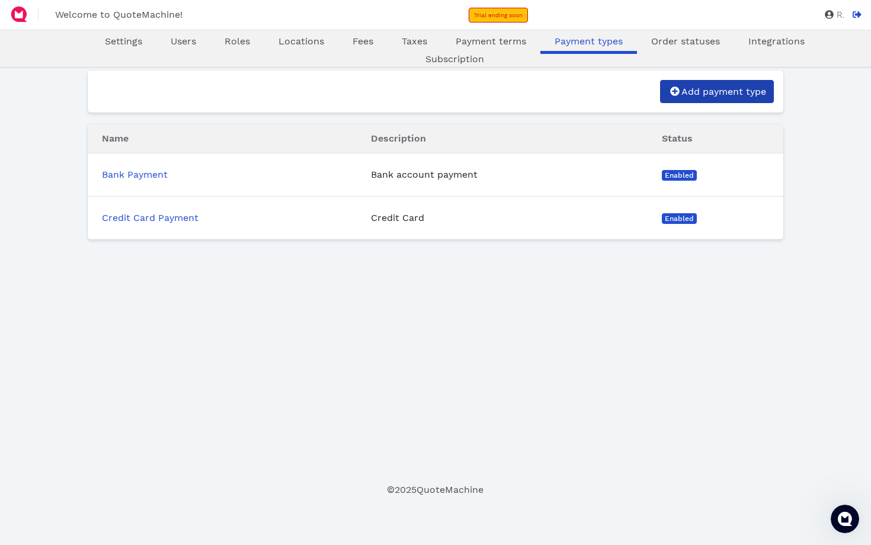
click at [689, 95] on span "Add payment type" at bounding box center [722, 91] width 86 height 11
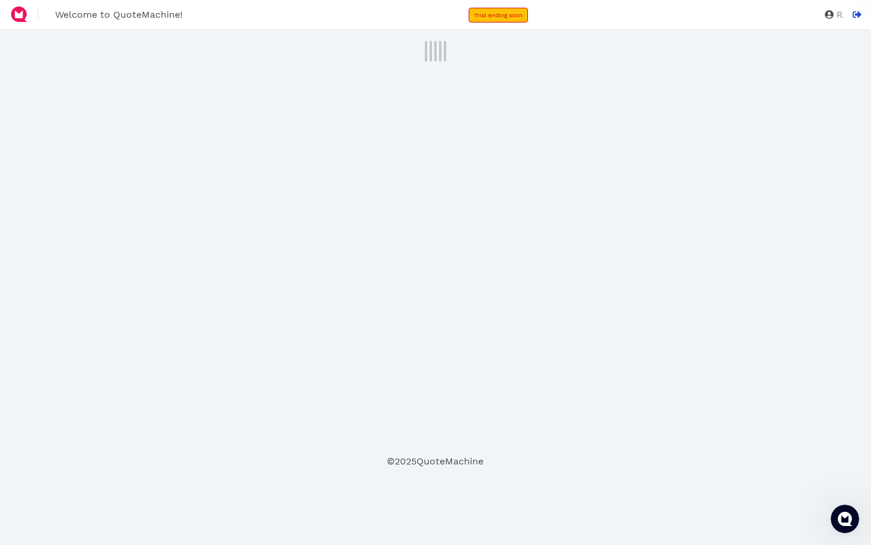
select select "enabled"
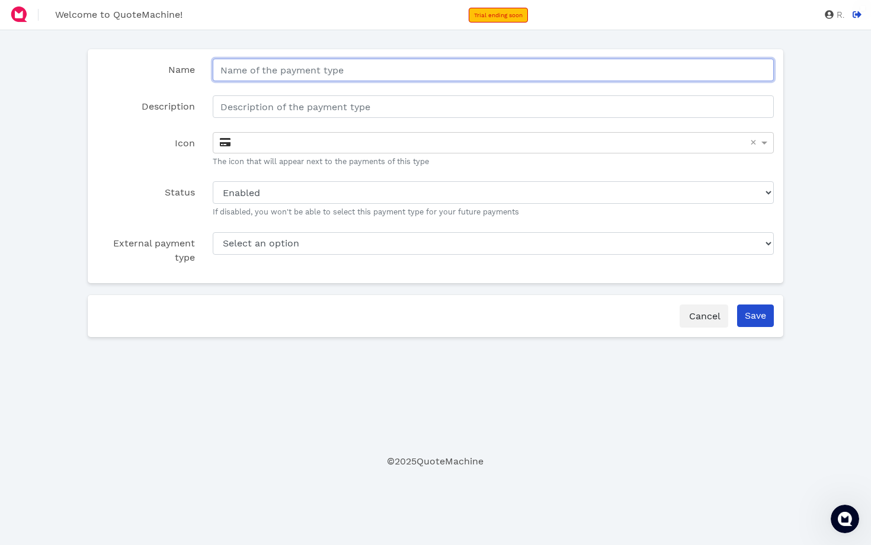
click at [299, 68] on input "Name" at bounding box center [493, 70] width 561 height 23
type input "Cash Payment"
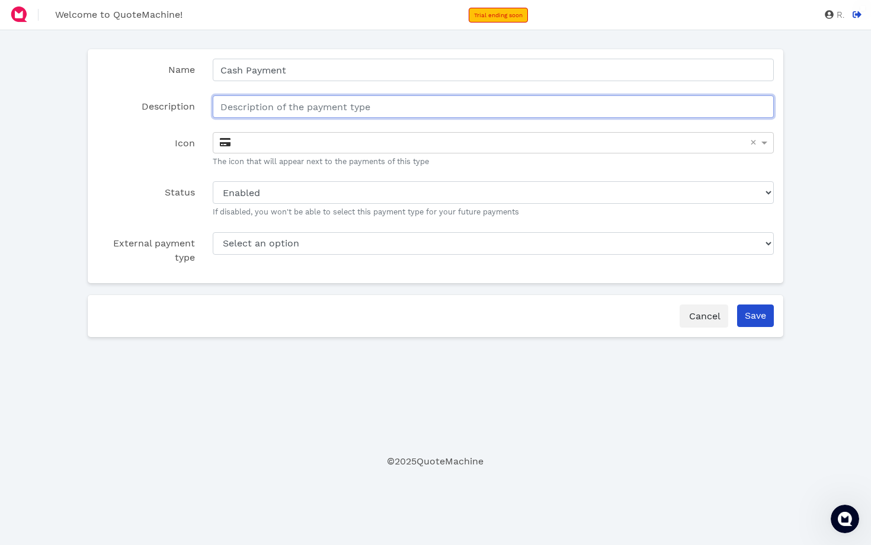
click at [259, 113] on input "Description" at bounding box center [493, 106] width 561 height 23
type input "Cash"
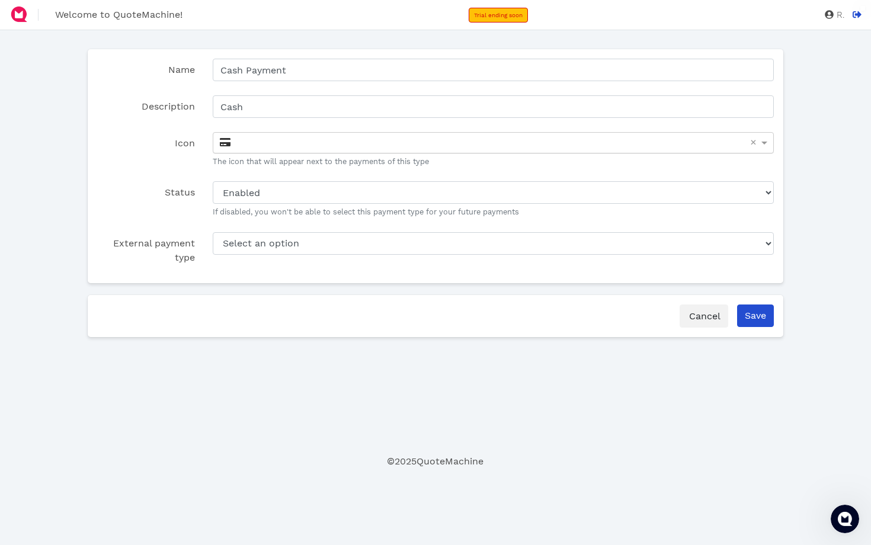
click at [252, 141] on div at bounding box center [493, 143] width 560 height 20
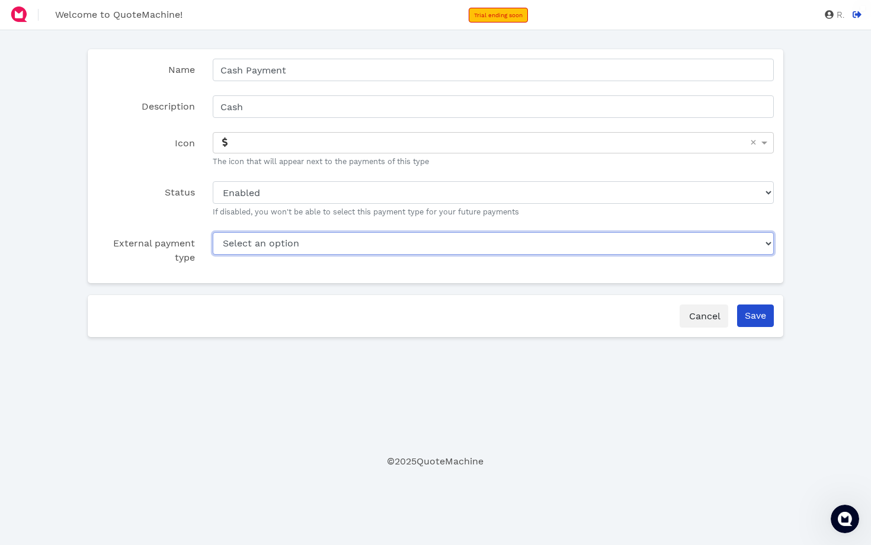
select select "25f77f91-156f-48c8-8f08-09811d137f0c"
click at [726, 242] on select "Select an option Bank Payment Cash Lightspeed Payments Loyalty" at bounding box center [493, 243] width 561 height 23
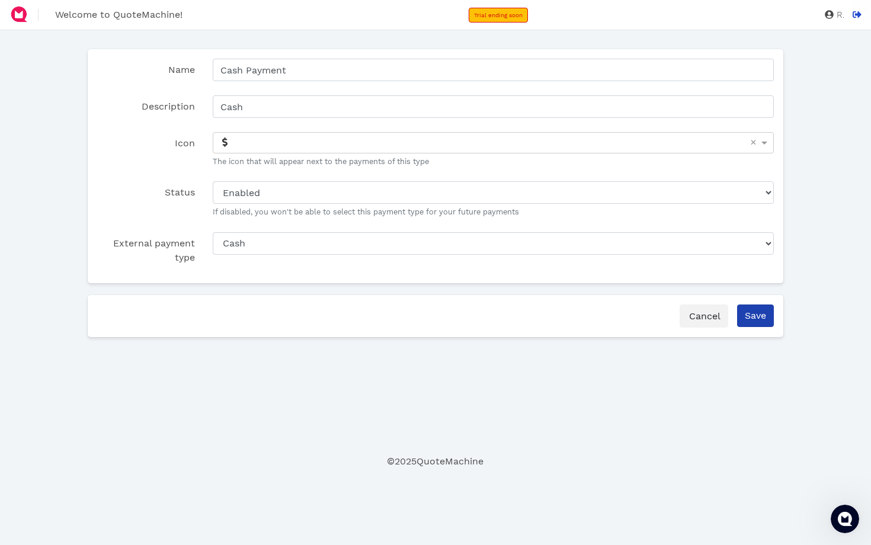
click at [754, 316] on input "Save" at bounding box center [755, 315] width 37 height 23
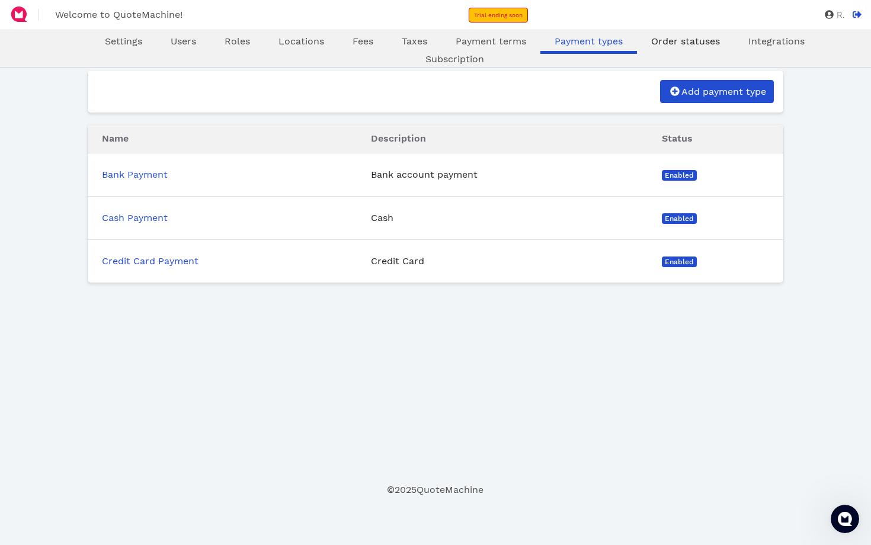
click at [651, 41] on span "Order statuses" at bounding box center [685, 41] width 69 height 11
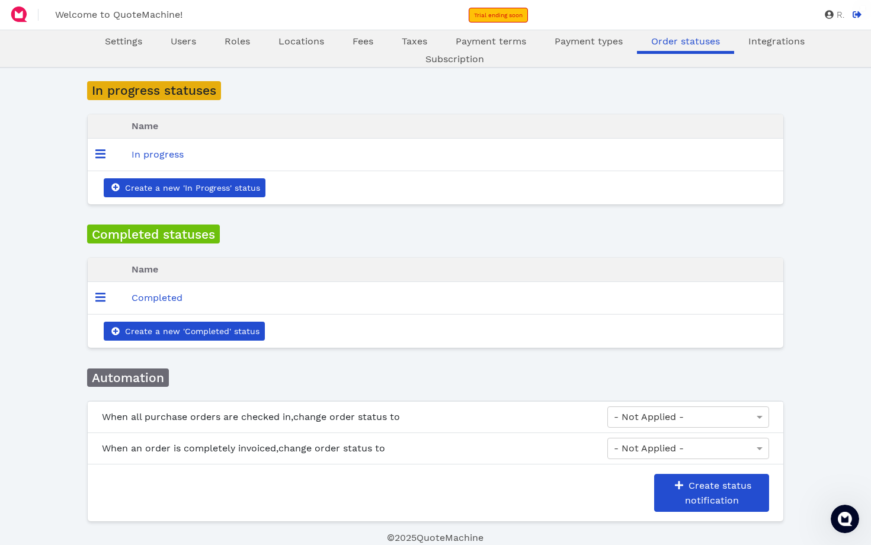
scroll to position [29, 0]
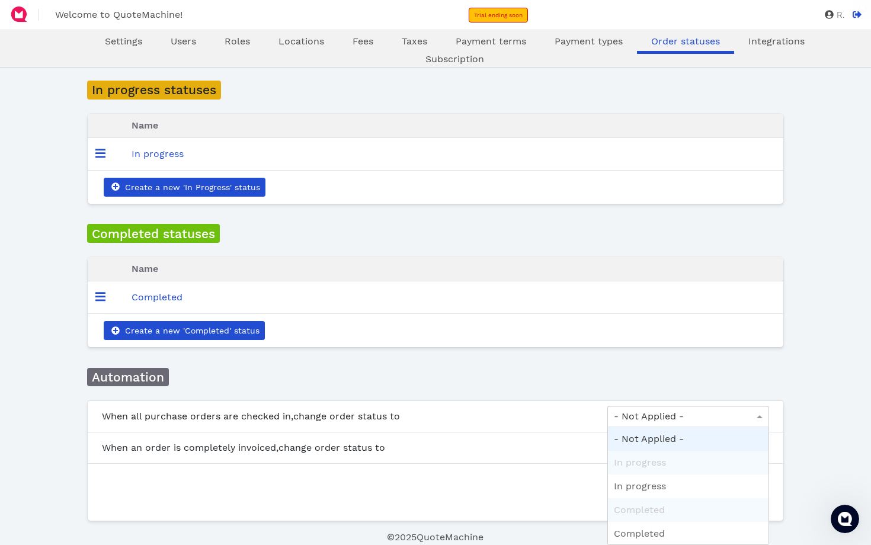
click at [759, 419] on span at bounding box center [760, 416] width 15 height 20
click at [805, 388] on div "Oops! × Settings Users Roles Locations Fees Taxes Payment terms Payment types O…" at bounding box center [435, 272] width 871 height 543
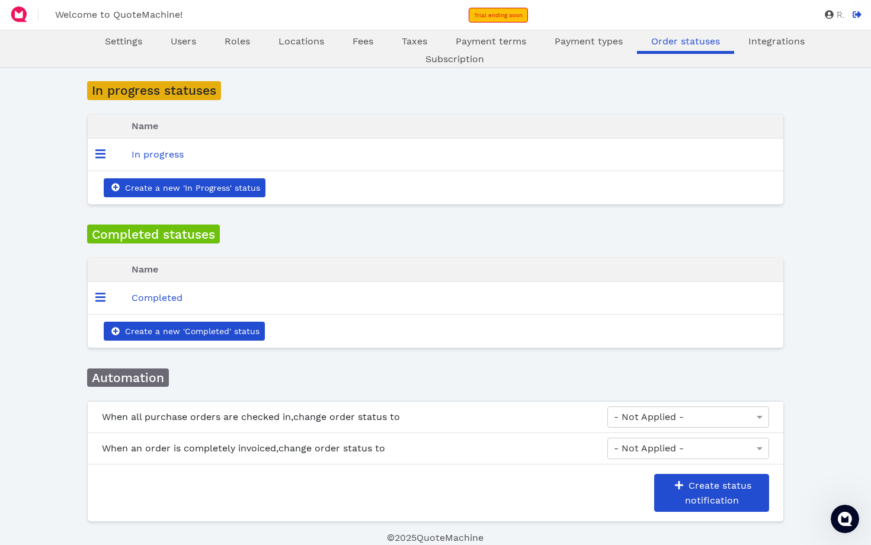
scroll to position [29, 0]
click at [762, 446] on div "- Not Applied -" at bounding box center [688, 448] width 162 height 21
click at [759, 413] on span at bounding box center [760, 417] width 15 height 20
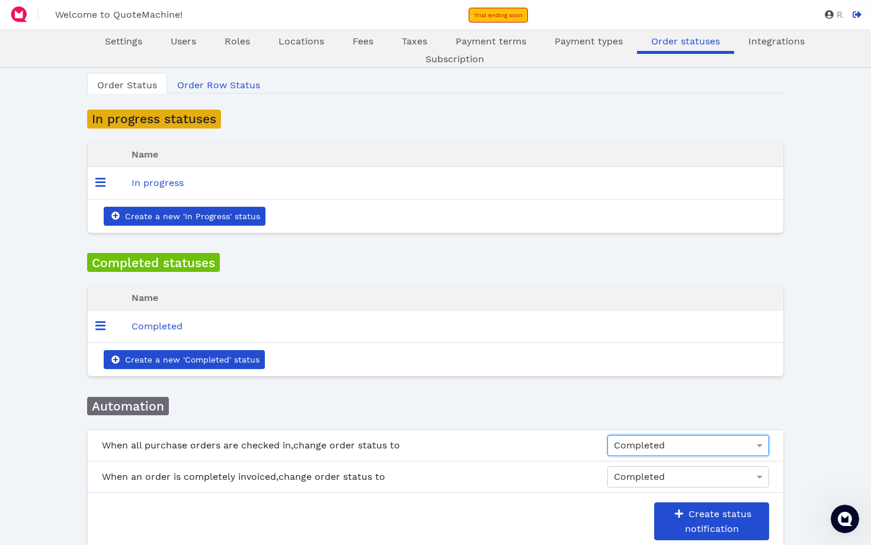
scroll to position [0, 0]
click at [242, 83] on link "Order Row Status" at bounding box center [218, 83] width 103 height 21
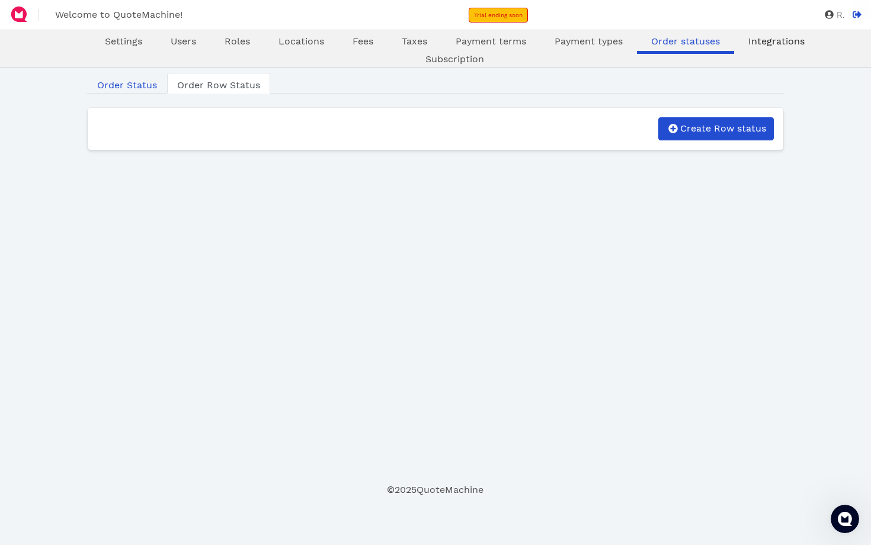
click at [748, 40] on span "Integrations" at bounding box center [776, 41] width 56 height 11
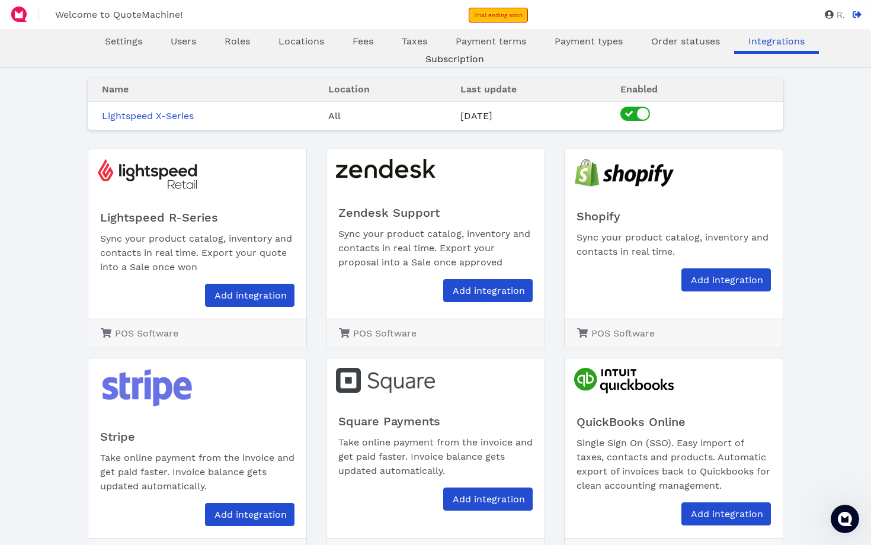
click at [484, 53] on span "Subscription" at bounding box center [454, 58] width 59 height 11
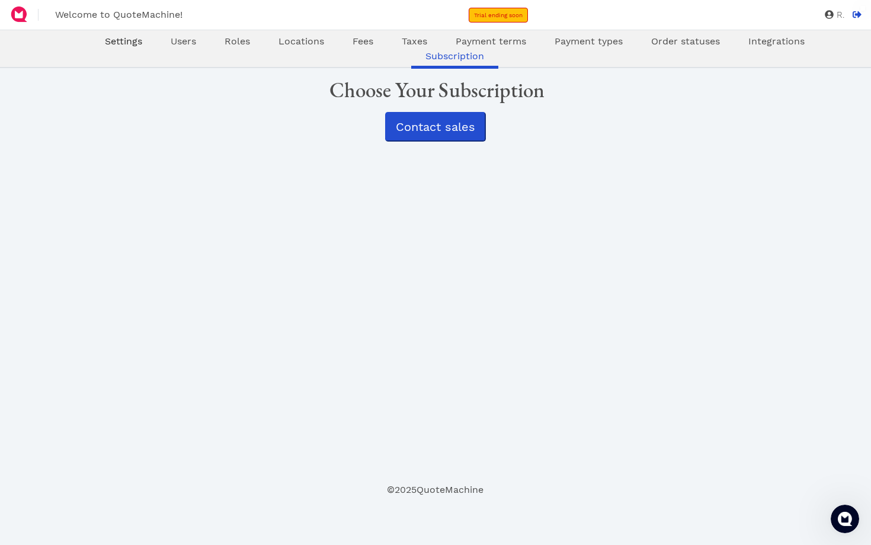
click at [105, 41] on span "Settings" at bounding box center [123, 41] width 37 height 11
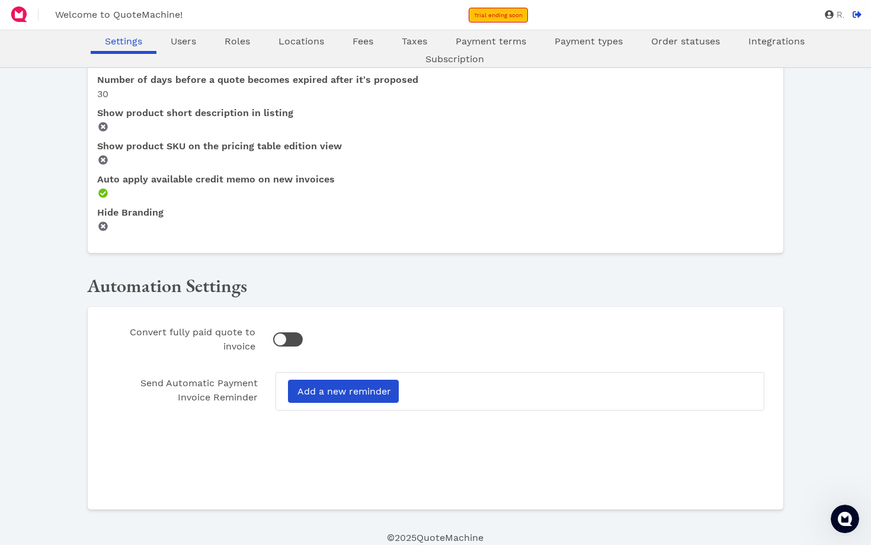
scroll to position [574, 0]
click at [281, 335] on div at bounding box center [280, 339] width 13 height 13
checkbox input "true"
click at [381, 391] on span "Add a new reminder" at bounding box center [343, 391] width 95 height 11
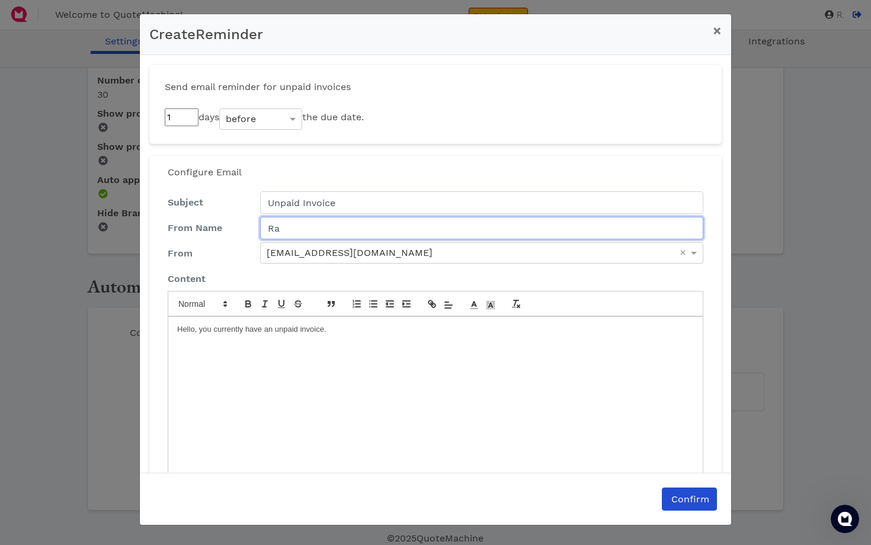
type input "R"
type input "Mindarie Pool And Spa"
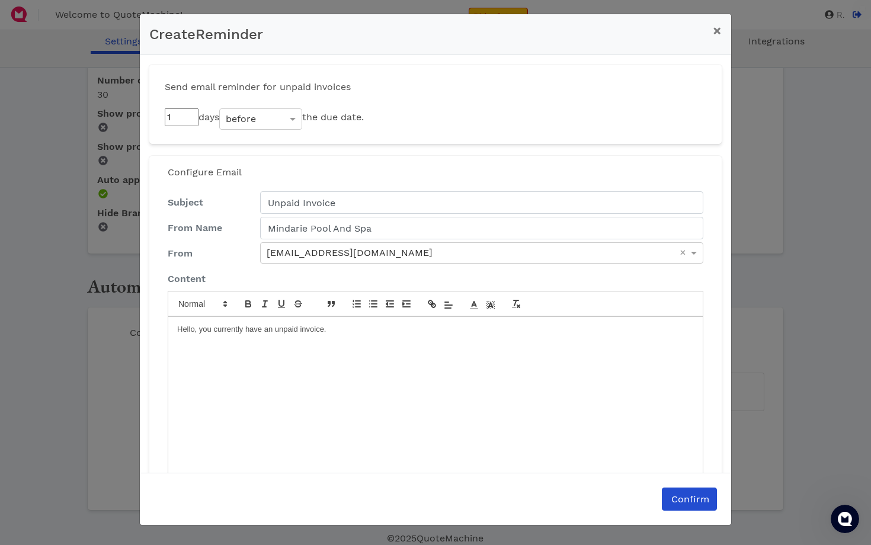
click at [307, 397] on div "Hello, you currently have an unpaid invoice." at bounding box center [435, 396] width 534 height 159
click at [688, 500] on span "Confirm" at bounding box center [689, 498] width 40 height 11
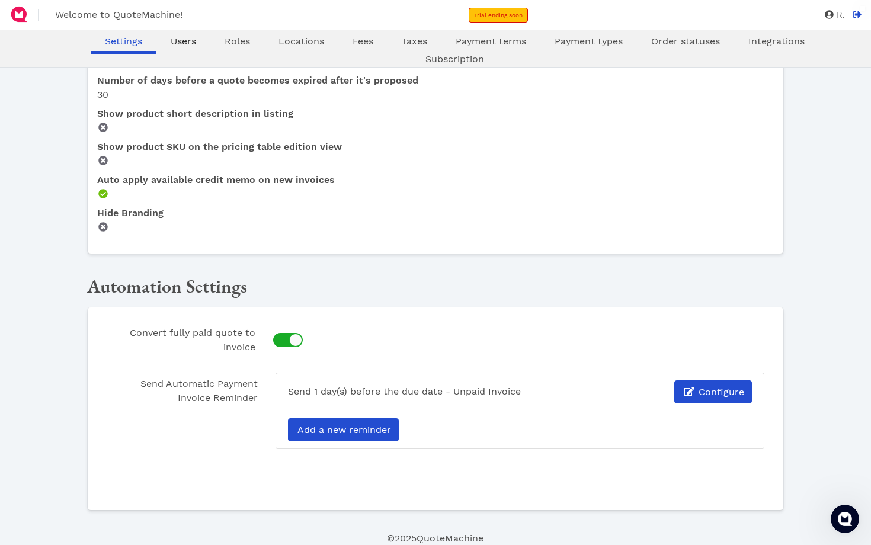
click at [171, 41] on span "Users" at bounding box center [183, 41] width 25 height 11
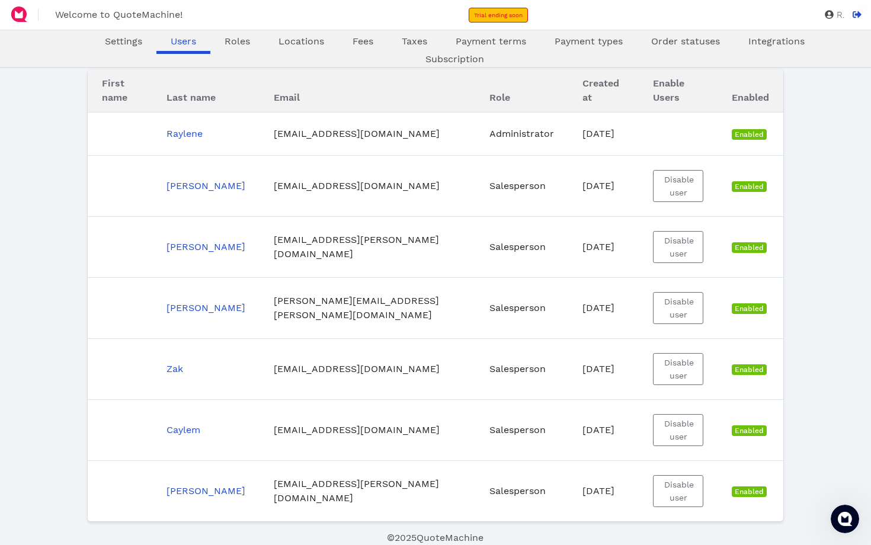
scroll to position [69, 0]
click at [686, 366] on button "Disable user" at bounding box center [678, 369] width 51 height 32
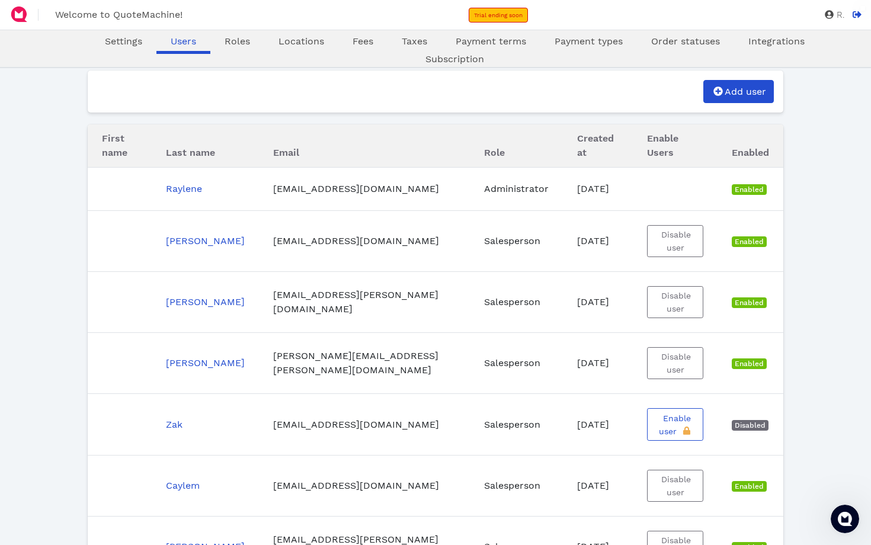
scroll to position [0, 0]
click at [224, 44] on span "Roles" at bounding box center [236, 41] width 25 height 11
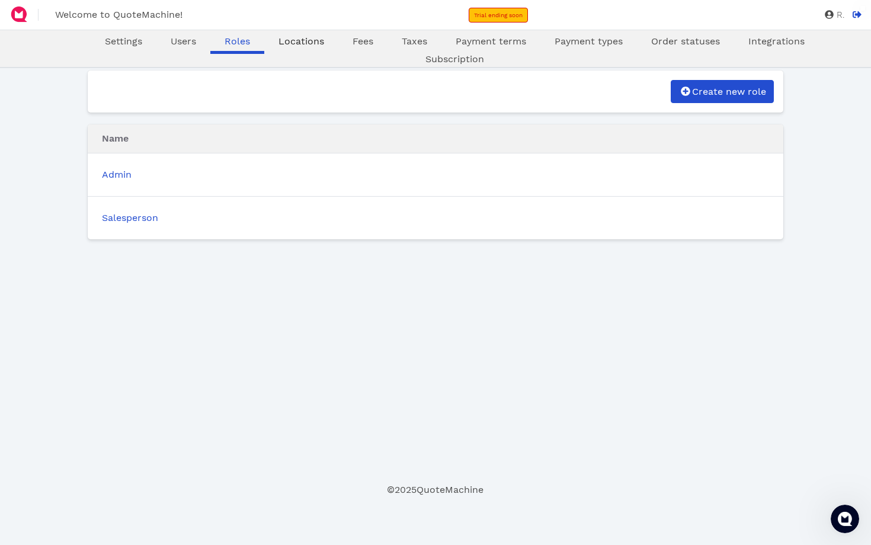
click at [278, 41] on span "Locations" at bounding box center [301, 41] width 46 height 11
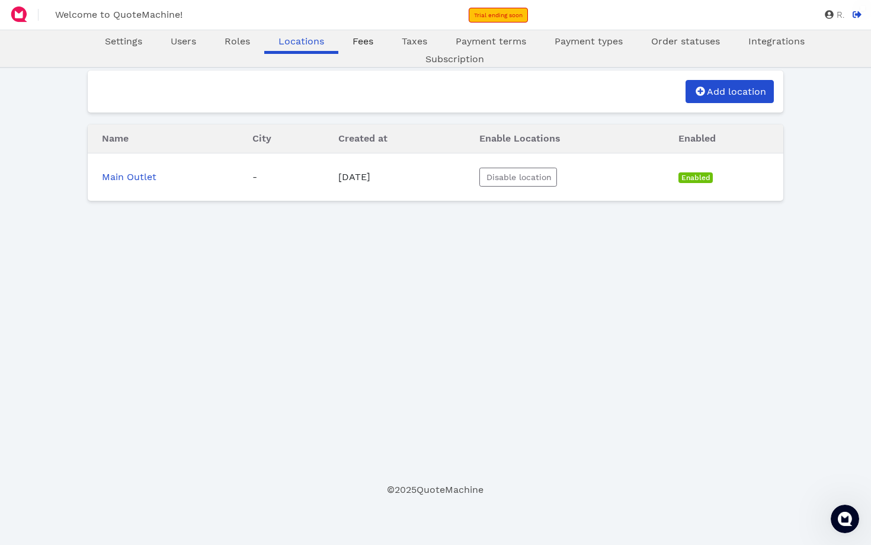
click at [352, 39] on span "Fees" at bounding box center [362, 41] width 21 height 11
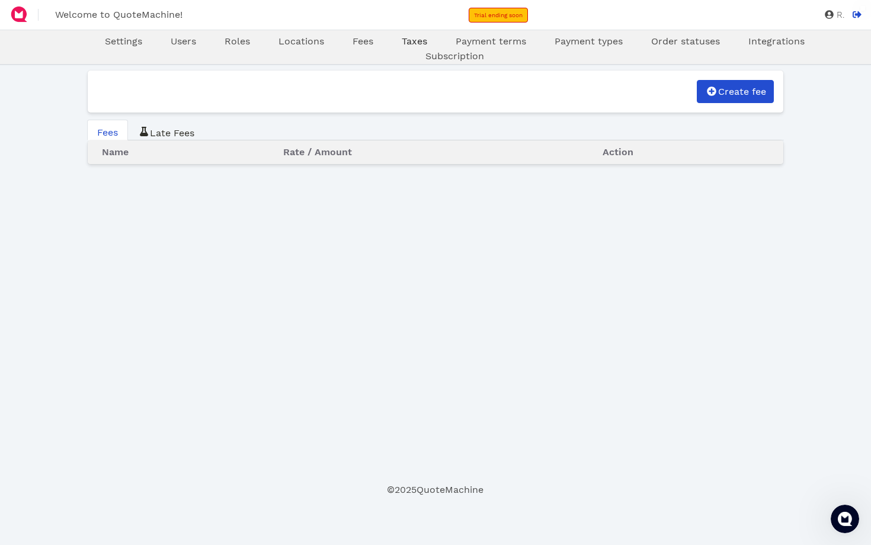
click at [402, 43] on span "Taxes" at bounding box center [414, 41] width 25 height 11
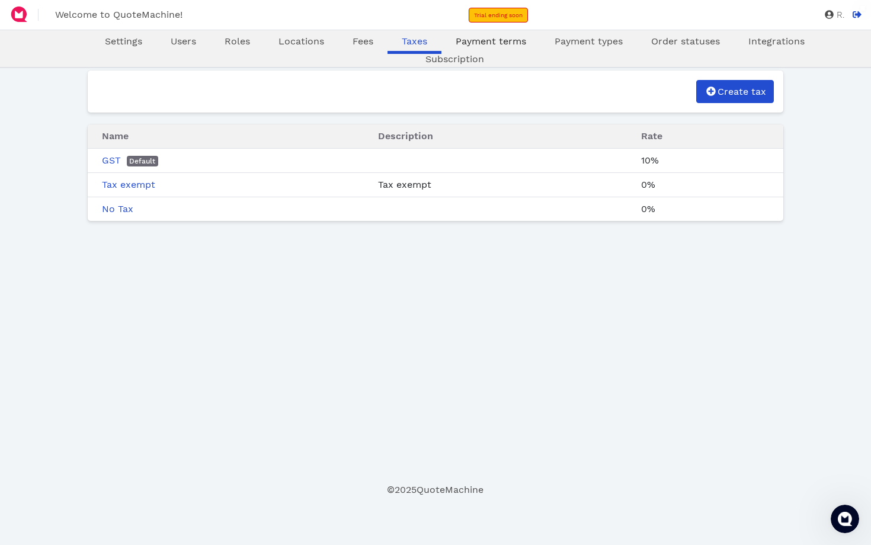
click at [455, 39] on span "Payment terms" at bounding box center [490, 41] width 70 height 11
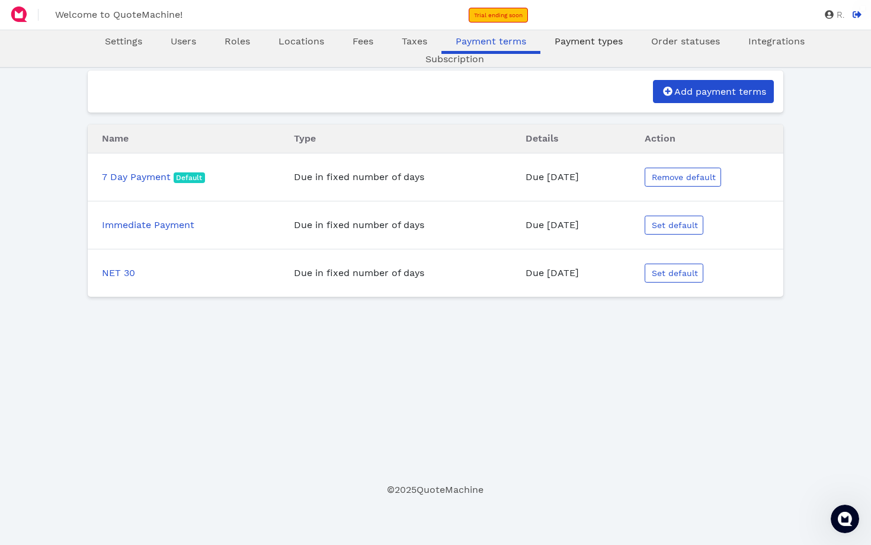
click at [554, 41] on span "Payment types" at bounding box center [588, 41] width 68 height 11
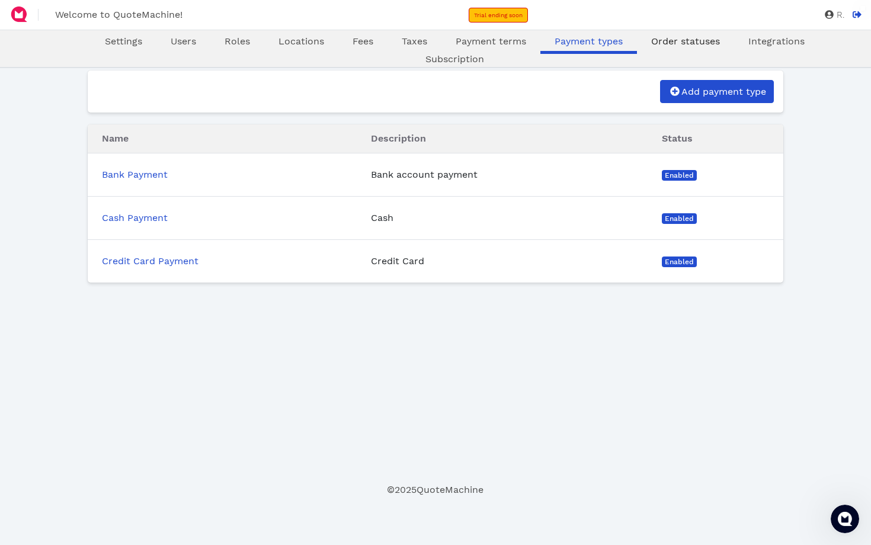
click at [651, 40] on span "Order statuses" at bounding box center [685, 41] width 69 height 11
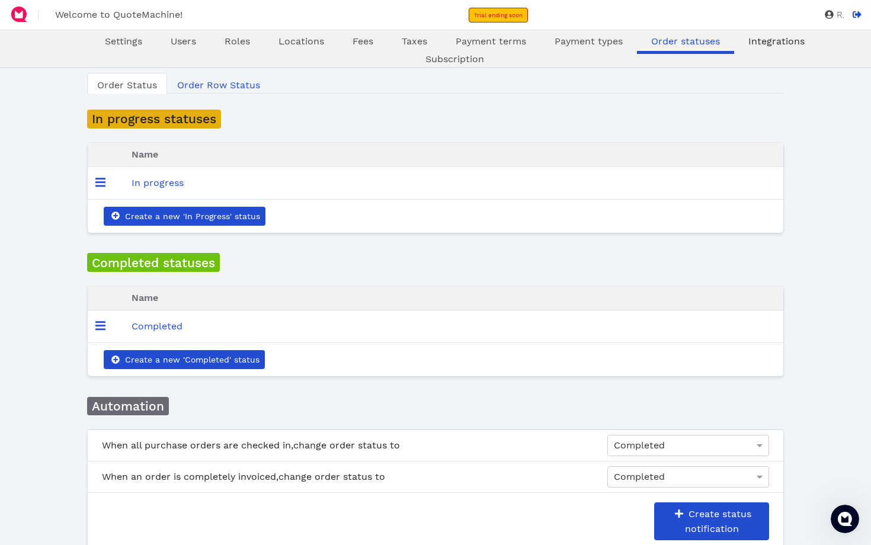
click at [748, 45] on span "Integrations" at bounding box center [776, 41] width 56 height 11
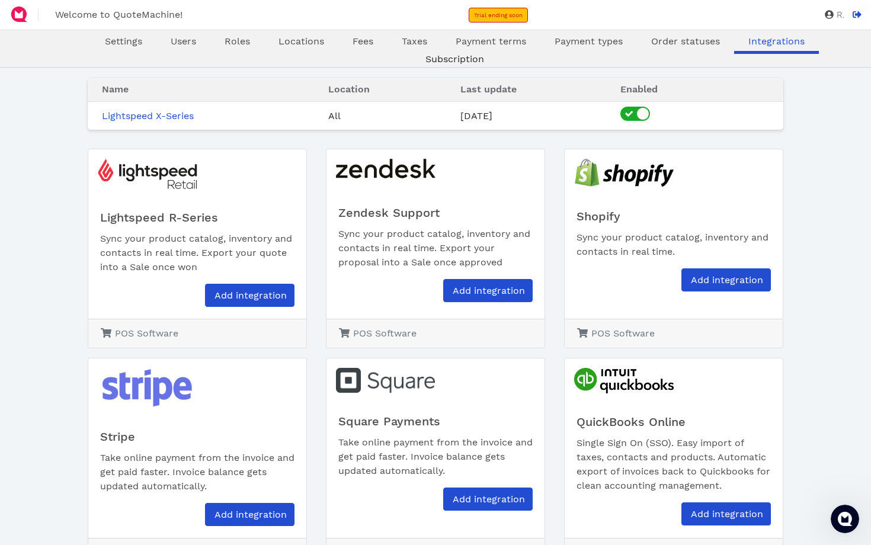
click at [484, 53] on span "Subscription" at bounding box center [454, 58] width 59 height 11
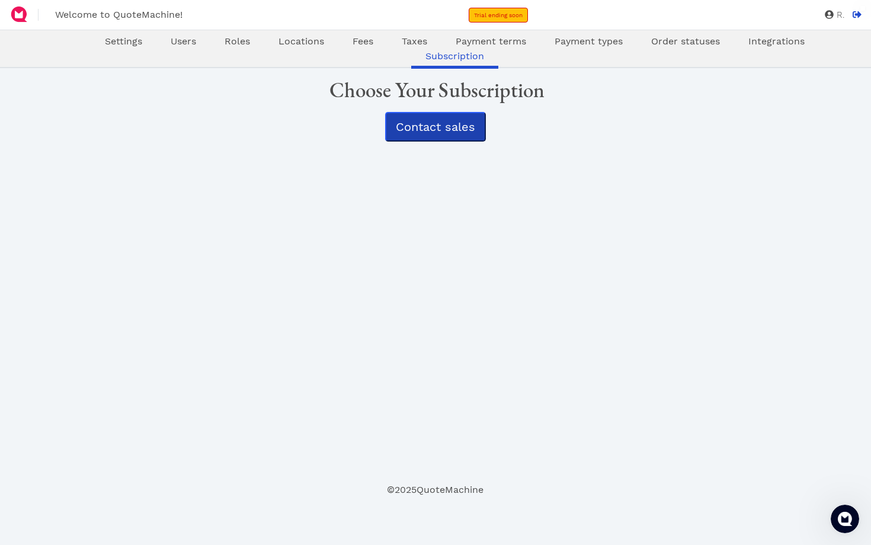
click at [459, 130] on span "Contact sales" at bounding box center [435, 127] width 79 height 14
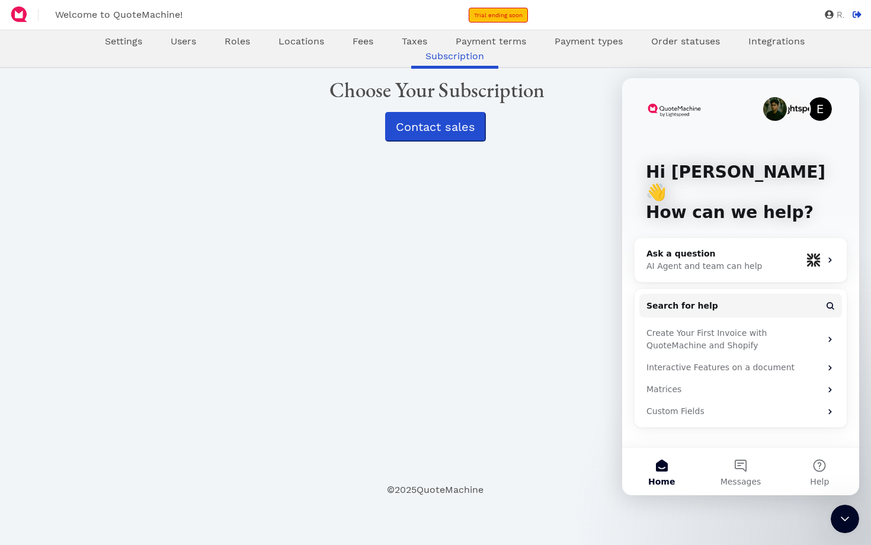
click at [848, 518] on icon "Close Intercom Messenger" at bounding box center [844, 518] width 8 height 5
